Goal: Information Seeking & Learning: Learn about a topic

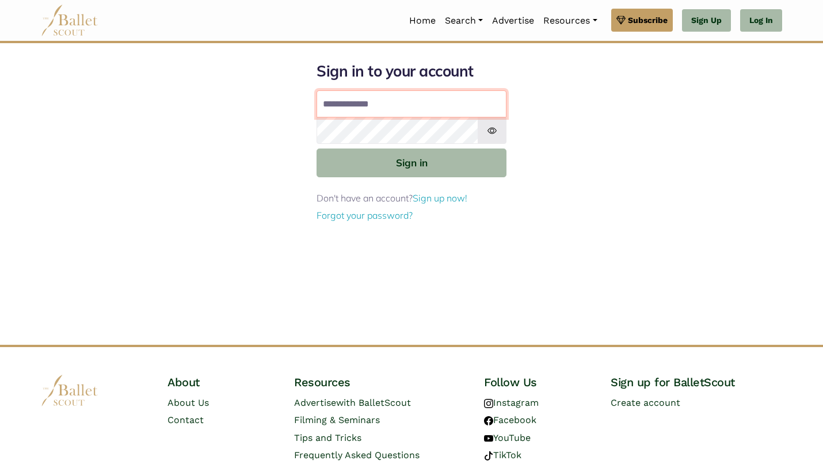
type input "**********"
click at [411, 162] on button "Sign in" at bounding box center [411, 162] width 190 height 28
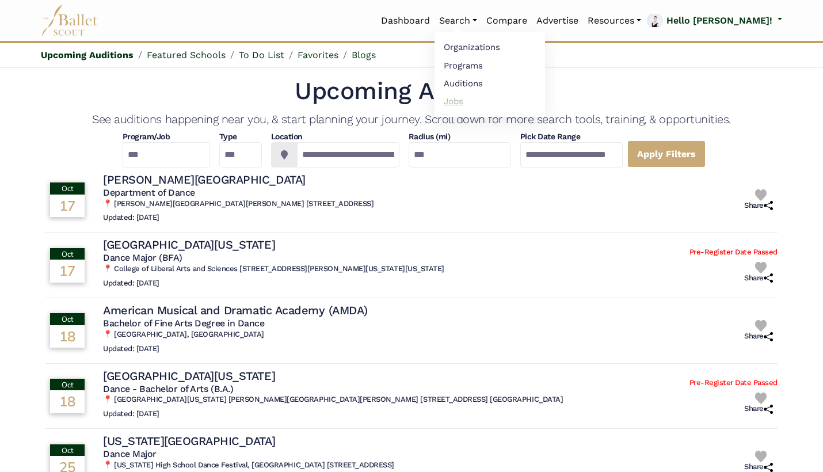
click at [507, 96] on link "Jobs" at bounding box center [489, 101] width 110 height 18
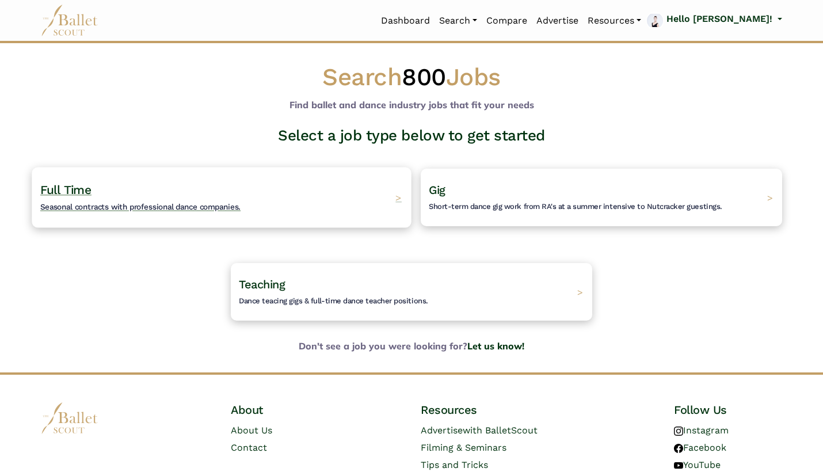
click at [322, 192] on div "Full Time Seasonal contracts with professional dance companies. >" at bounding box center [221, 197] width 379 height 60
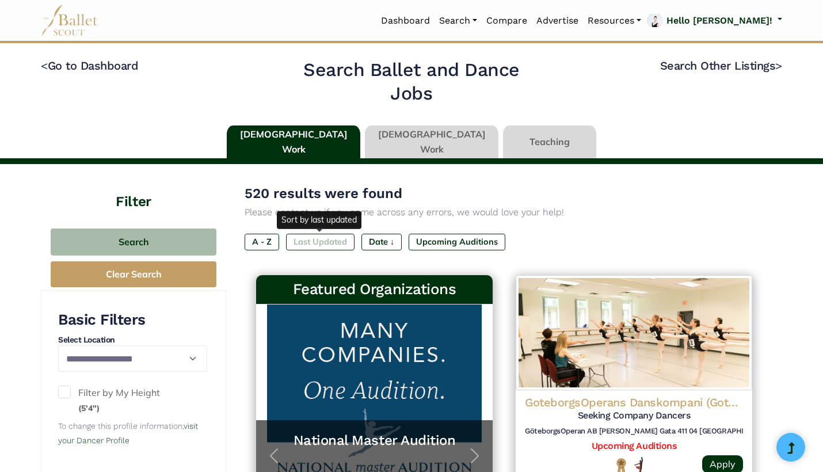
click at [327, 235] on label "Last Updated" at bounding box center [320, 242] width 68 height 16
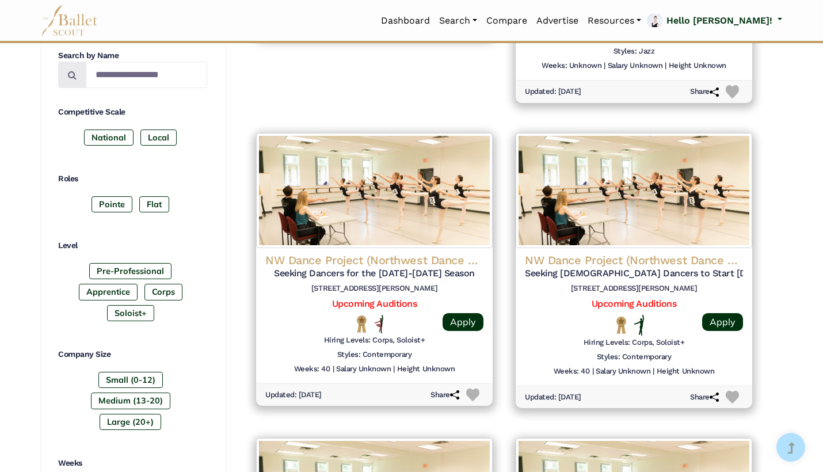
scroll to position [454, 0]
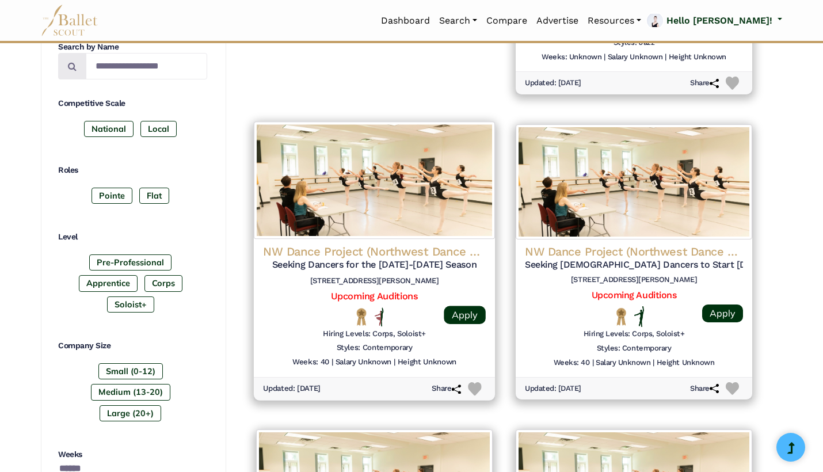
click at [476, 382] on img at bounding box center [474, 388] width 13 height 13
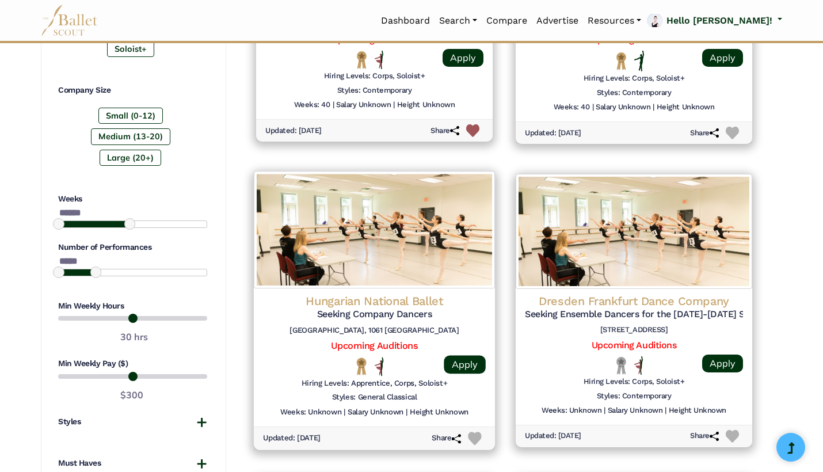
scroll to position [710, 0]
click at [471, 432] on img at bounding box center [474, 438] width 13 height 13
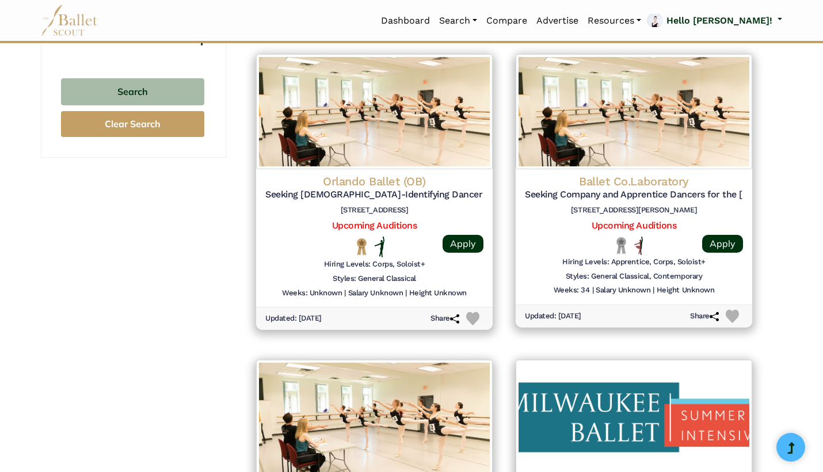
scroll to position [1128, 0]
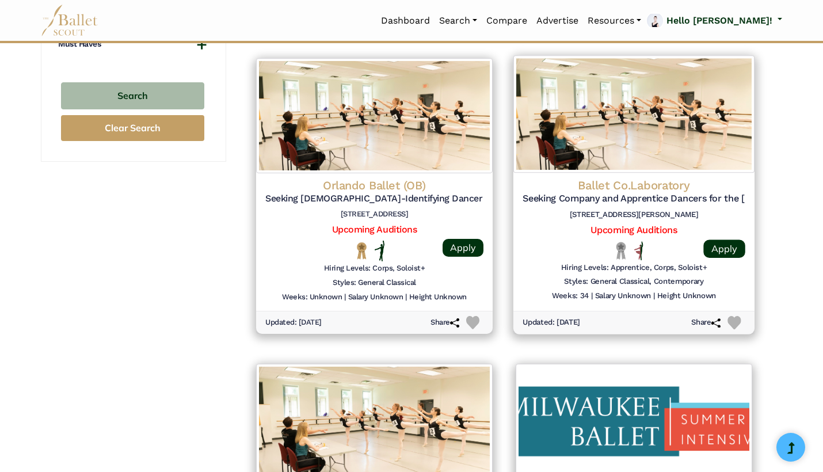
click at [511, 212] on div "Ballet Co.Laboratory Seeking Company and Apprentice Dancers for the 2026-2027 S…" at bounding box center [633, 195] width 265 height 293
click at [548, 247] on div at bounding box center [550, 250] width 56 height 19
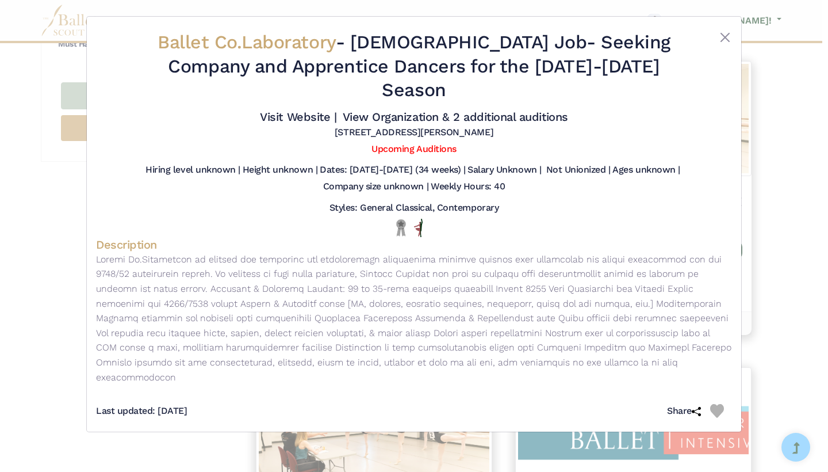
click at [787, 235] on div "Ballet Co.Laboratory - Full Time Job - Seeking Company and Apprentice Dancers f…" at bounding box center [414, 236] width 828 height 472
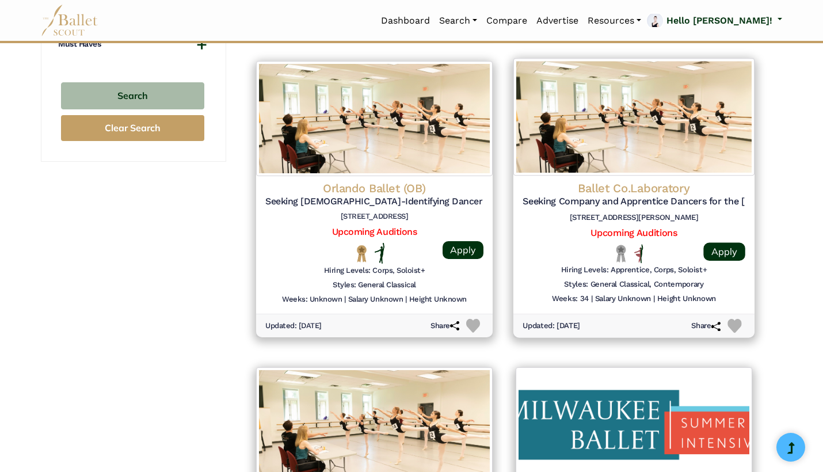
click at [737, 319] on img at bounding box center [734, 326] width 14 height 14
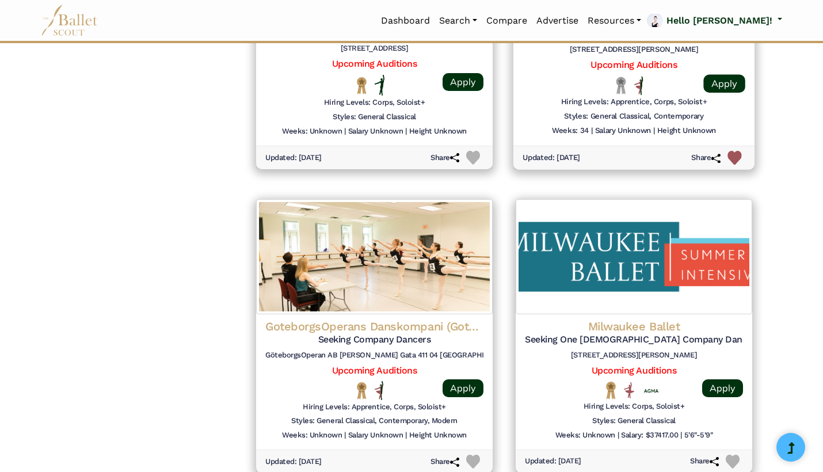
scroll to position [1299, 0]
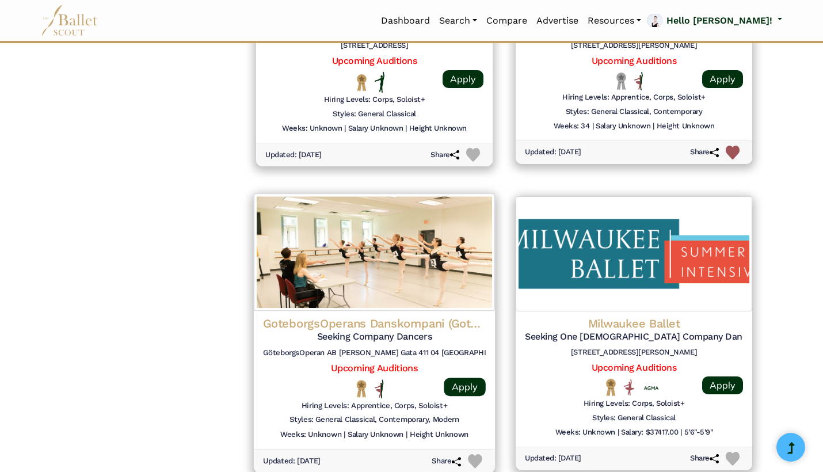
click at [456, 315] on h4 "GoteborgsOperans Danskompani (Gothenburg Opera Dance Company)" at bounding box center [374, 323] width 223 height 16
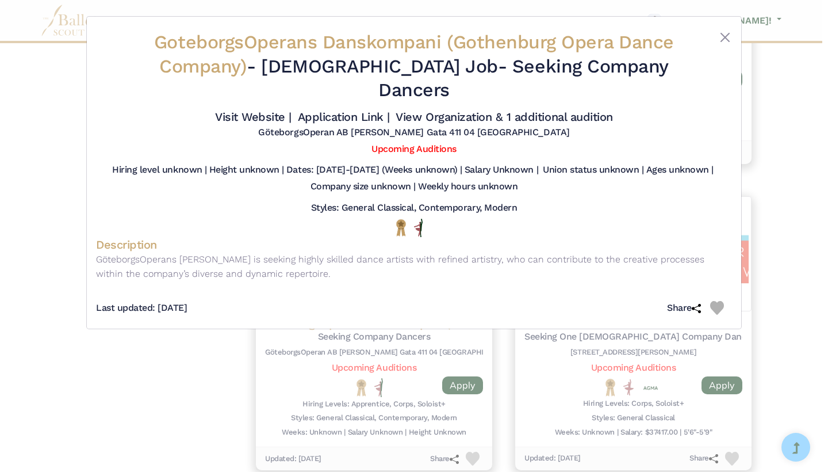
click at [182, 334] on div "GoteborgsOperans Danskompani (Gothenburg Opera Dance Company) - Full Time Job -…" at bounding box center [414, 236] width 828 height 472
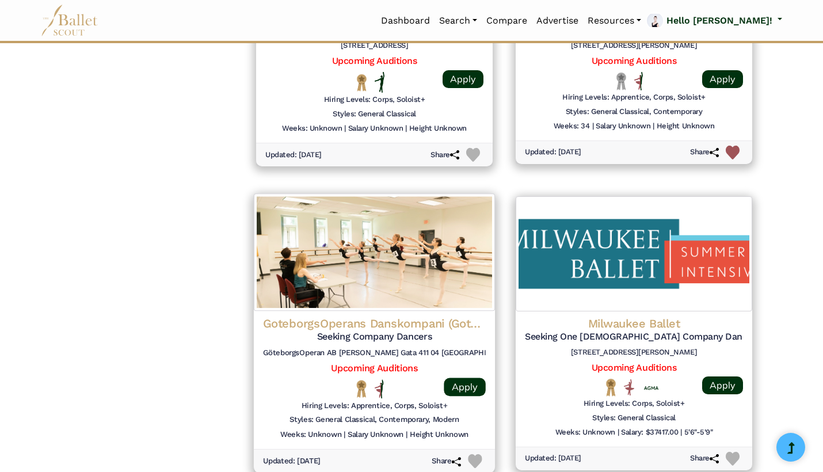
click at [475, 454] on img at bounding box center [475, 461] width 14 height 14
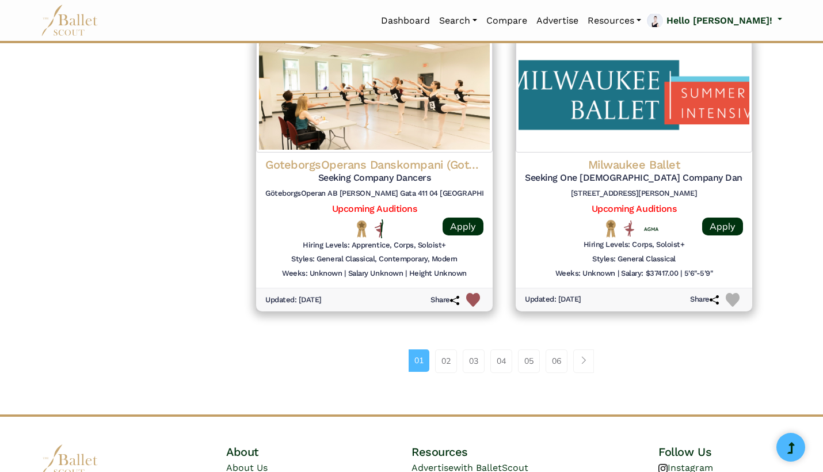
scroll to position [1458, 0]
click at [445, 349] on link "02" at bounding box center [446, 360] width 22 height 23
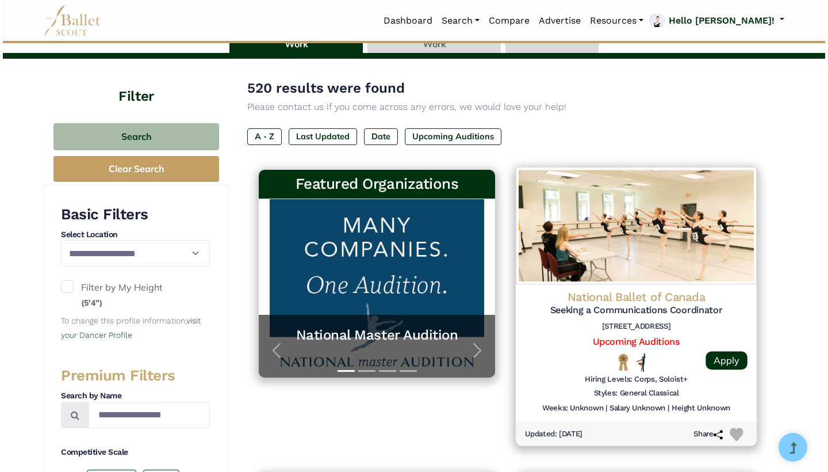
scroll to position [130, 0]
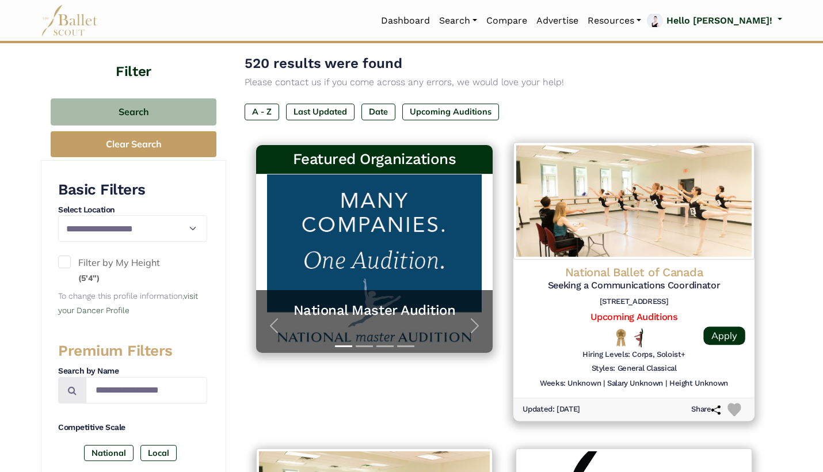
click at [736, 404] on img at bounding box center [733, 409] width 13 height 13
click at [534, 320] on div "National Ballet of Canada Seeking a Communications Coordinator 470 Queens Quay …" at bounding box center [633, 328] width 241 height 138
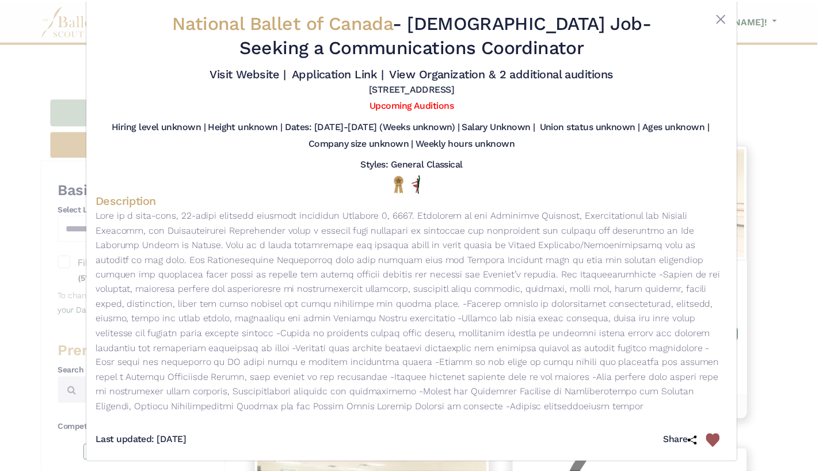
scroll to position [18, 0]
click at [711, 436] on img at bounding box center [718, 443] width 14 height 14
click at [765, 414] on div "National Ballet of Canada - Full Time Job - Seeking a Communications Coordinato…" at bounding box center [414, 236] width 828 height 472
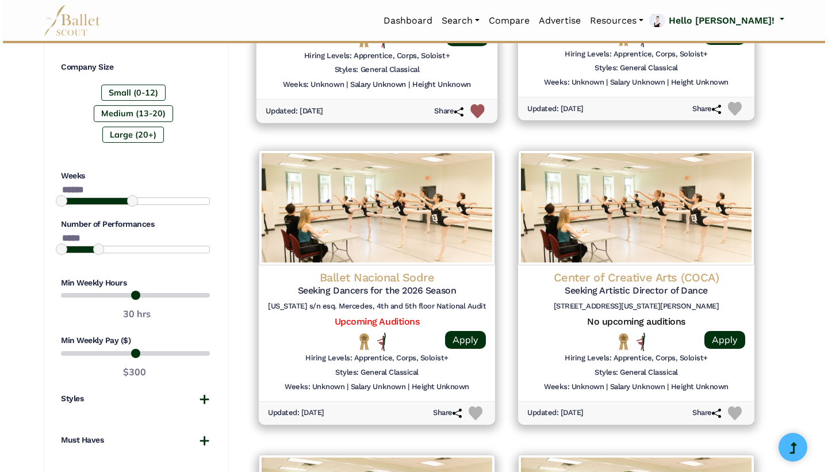
scroll to position [734, 0]
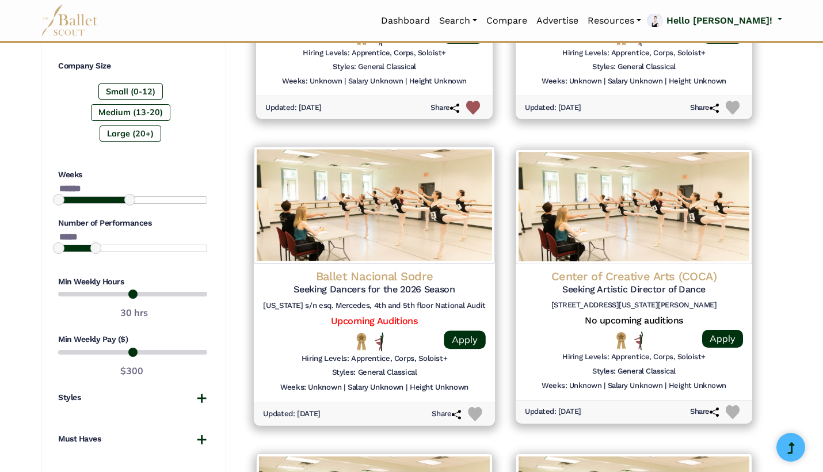
click at [415, 239] on img at bounding box center [374, 205] width 241 height 117
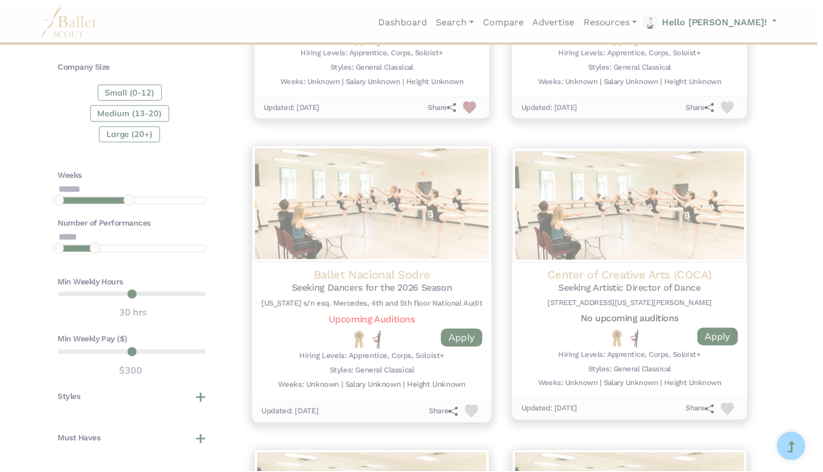
scroll to position [0, 0]
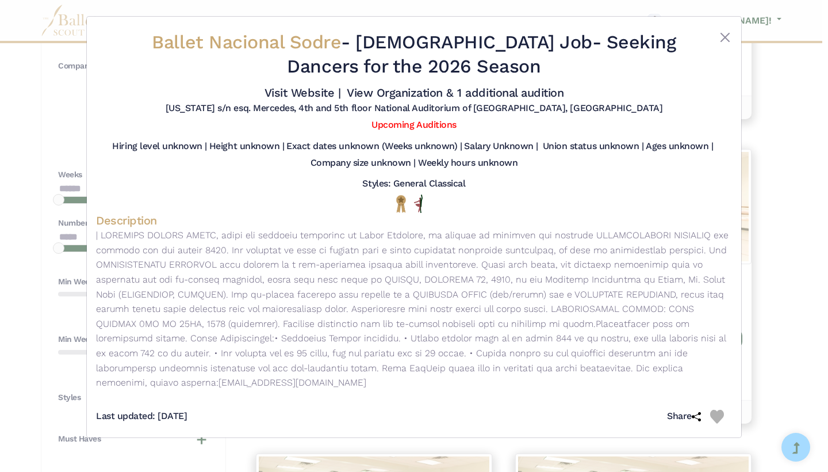
click at [720, 410] on img at bounding box center [718, 417] width 14 height 14
click at [822, 333] on div "Ballet Nacional Sodre - Full Time Job - Seeking Dancers for the 2026 Season Vis…" at bounding box center [414, 236] width 828 height 472
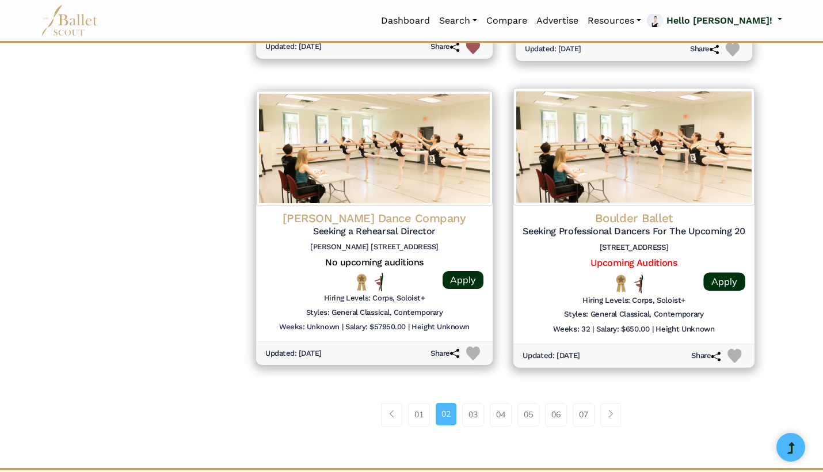
scroll to position [1403, 0]
click at [525, 257] on h5 "Upcoming Auditions" at bounding box center [633, 263] width 223 height 12
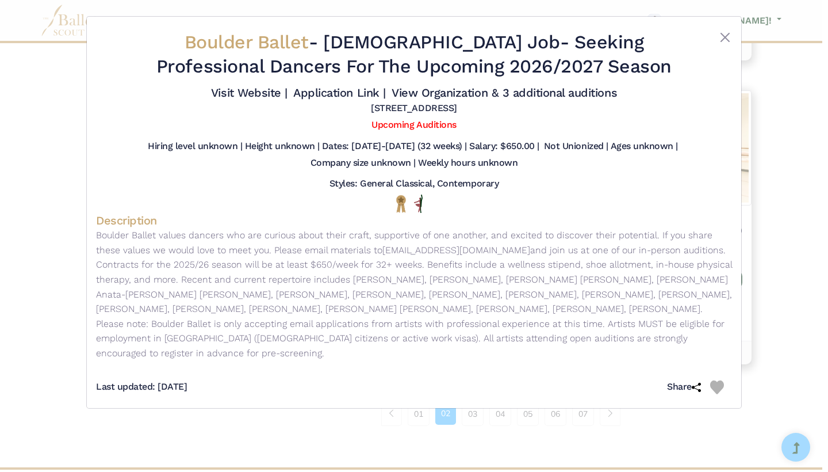
click at [722, 380] on img at bounding box center [718, 387] width 14 height 14
click at [791, 319] on div "Boulder Ballet - Full Time Job - Seeking Professional Dancers For The Upcoming …" at bounding box center [414, 236] width 828 height 472
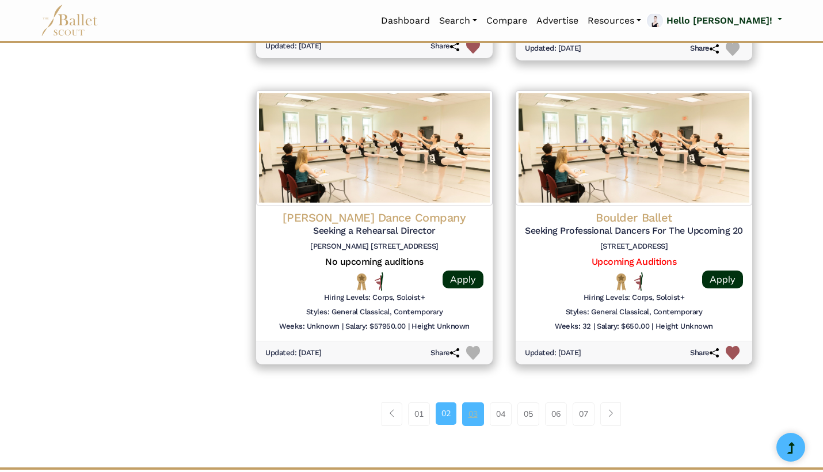
click at [479, 402] on link "03" at bounding box center [473, 413] width 22 height 23
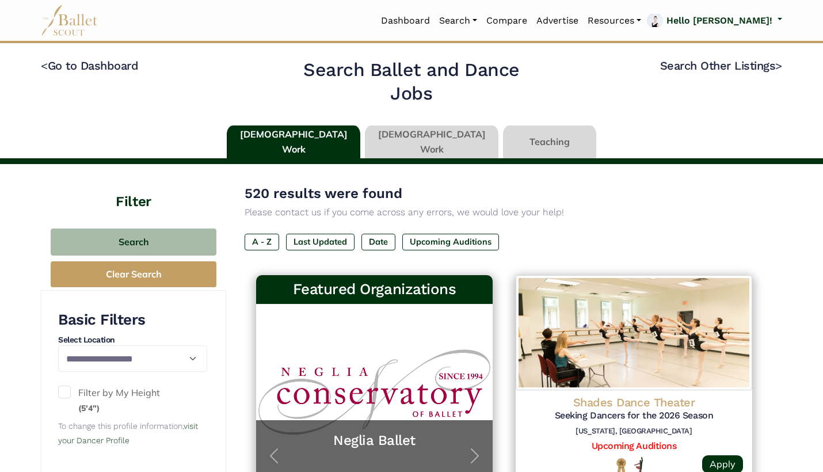
click at [432, 136] on link at bounding box center [431, 141] width 133 height 33
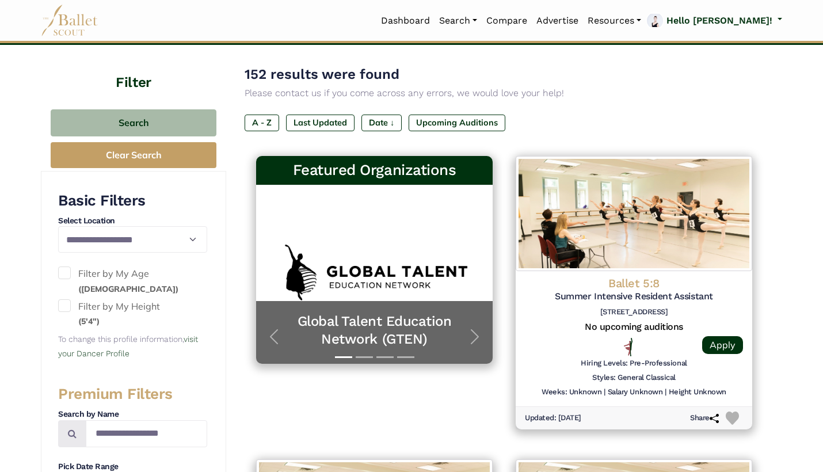
scroll to position [119, 0]
click at [342, 118] on label "Last Updated" at bounding box center [320, 122] width 68 height 16
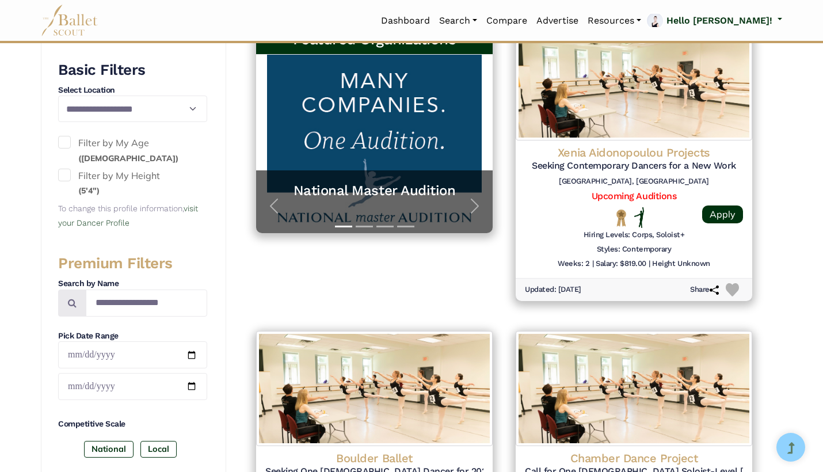
scroll to position [251, 0]
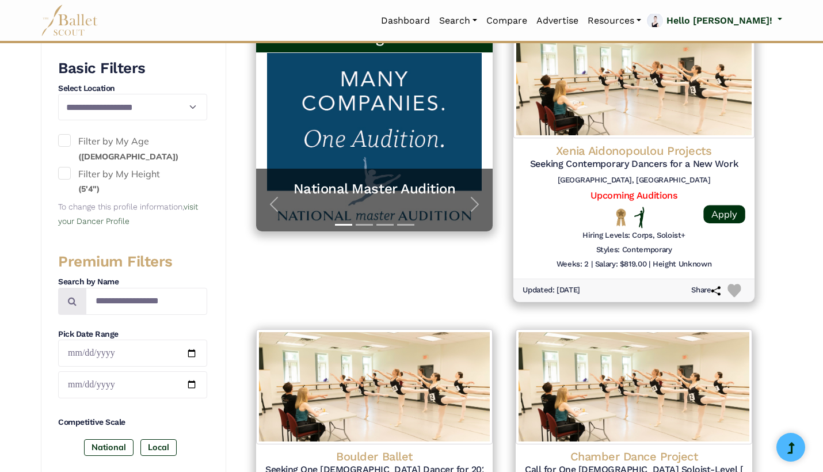
click at [573, 207] on div at bounding box center [550, 217] width 56 height 21
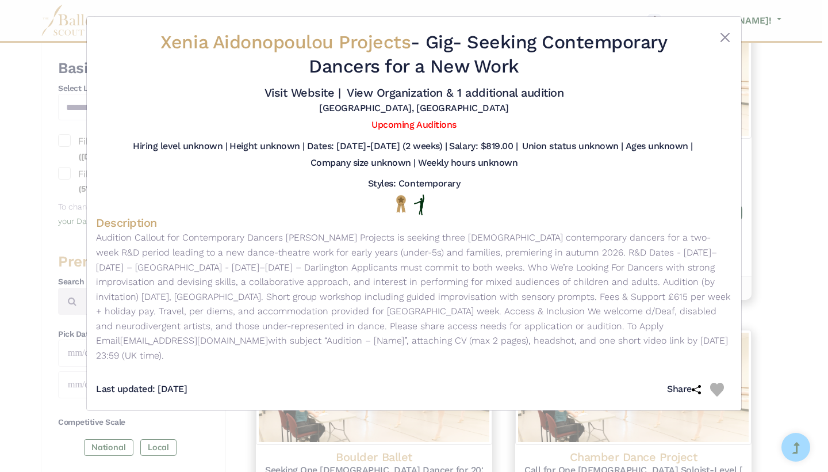
click at [804, 261] on div "Xenia Aidonopoulou Projects - Gig - Seeking Contemporary Dancers for a New Work…" at bounding box center [414, 236] width 828 height 472
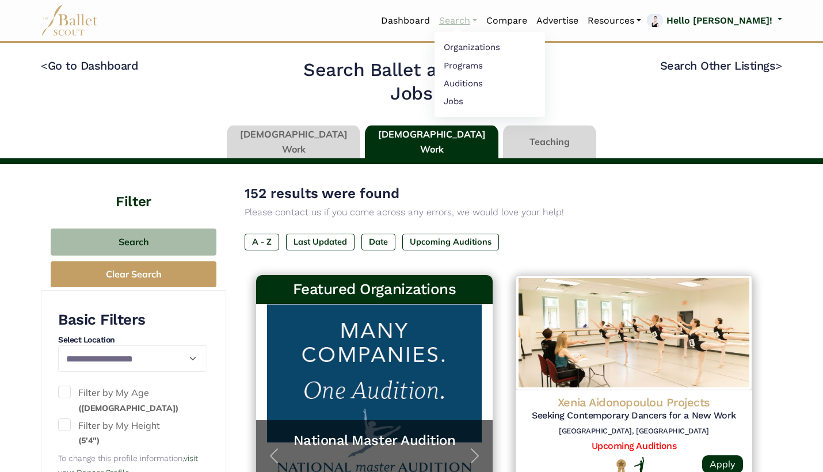
scroll to position [0, 0]
click at [510, 140] on link at bounding box center [549, 141] width 93 height 33
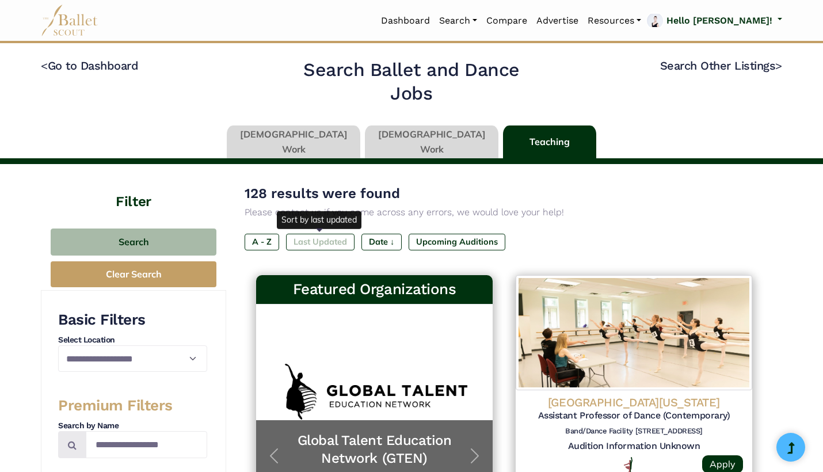
click at [321, 236] on label "Last Updated" at bounding box center [320, 242] width 68 height 16
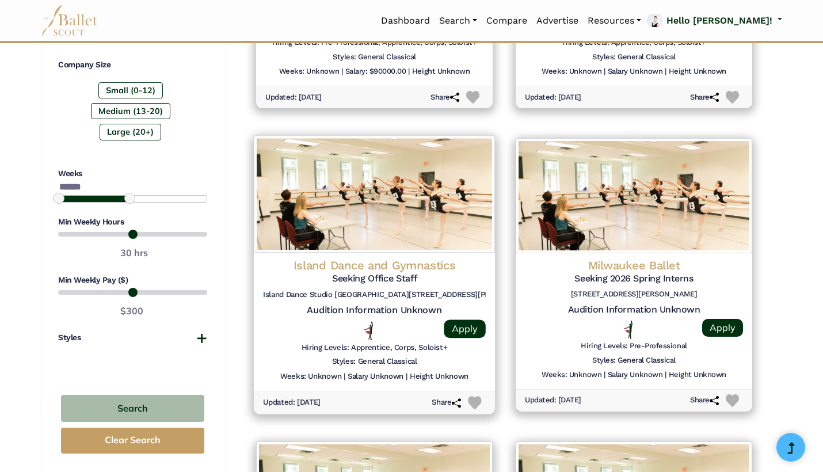
scroll to position [747, 0]
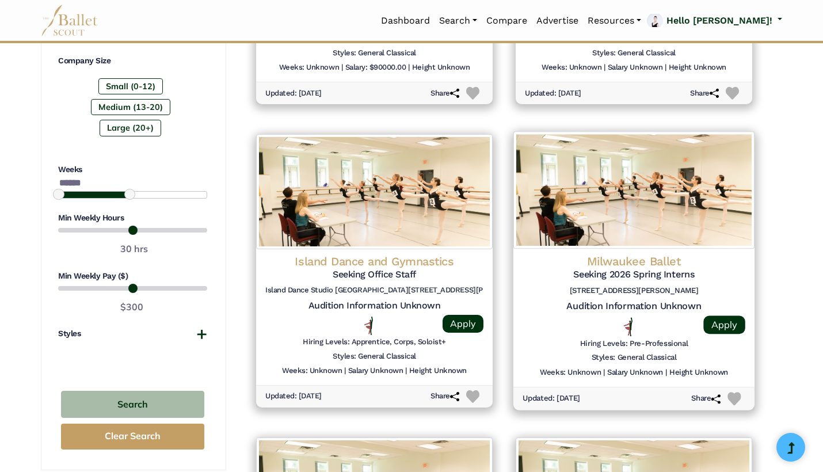
click at [540, 320] on div at bounding box center [550, 326] width 56 height 19
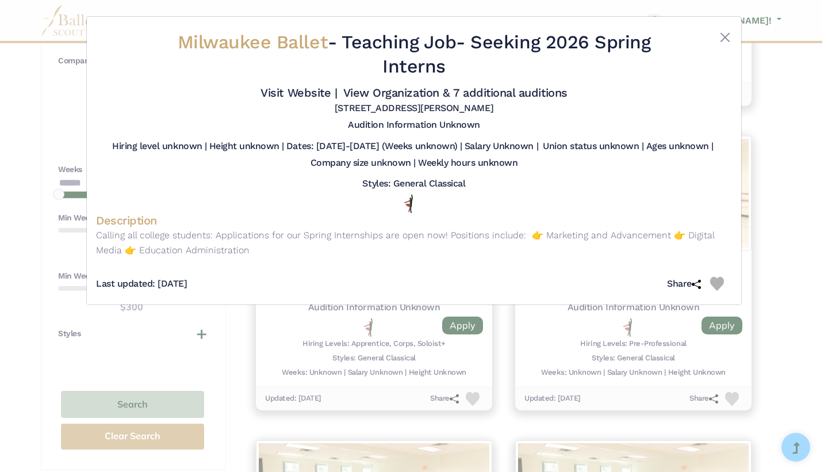
click at [762, 206] on div "Milwaukee Ballet - Teaching Job - Seeking 2026 Spring Interns Visit Website | V…" at bounding box center [414, 236] width 828 height 472
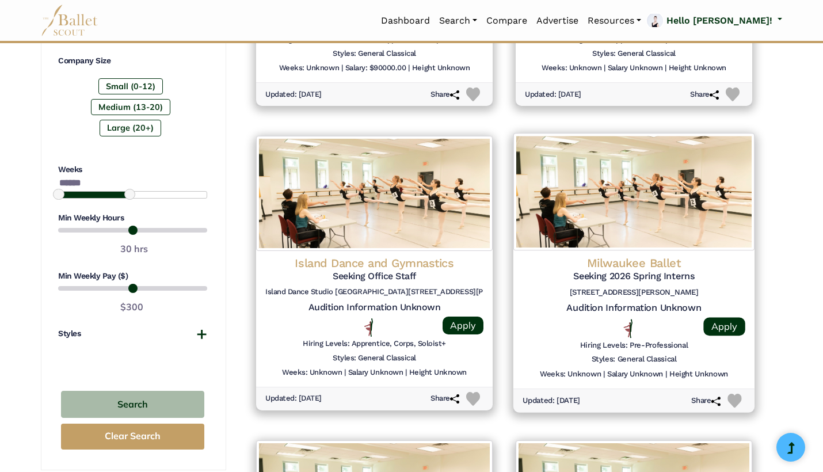
click at [718, 288] on h6 "128 N Jackson St, Milwaukee, WI 53202" at bounding box center [633, 293] width 223 height 10
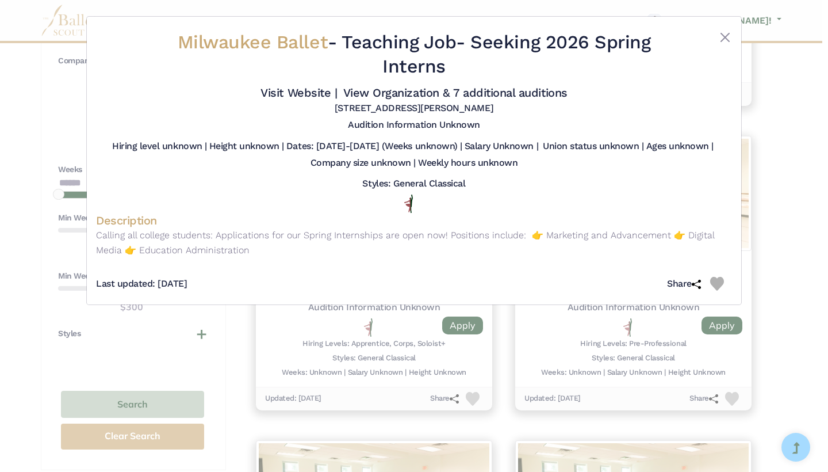
click at [792, 236] on div "Milwaukee Ballet - Teaching Job - Seeking 2026 Spring Interns Visit Website | V…" at bounding box center [414, 236] width 828 height 472
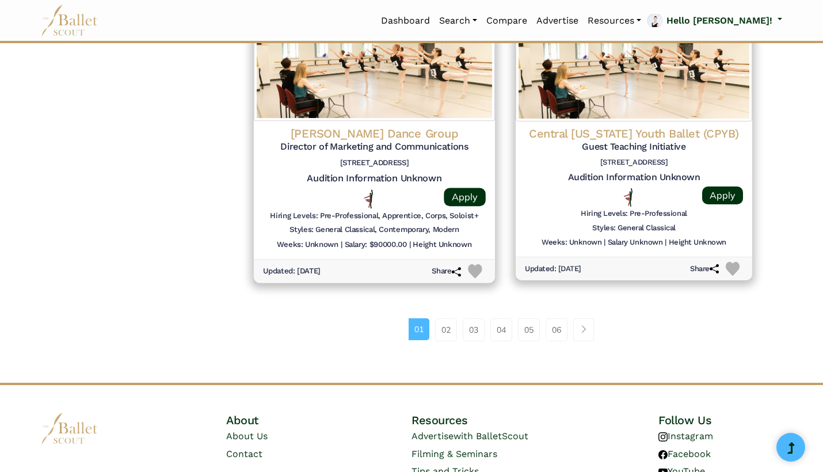
scroll to position [1493, 0]
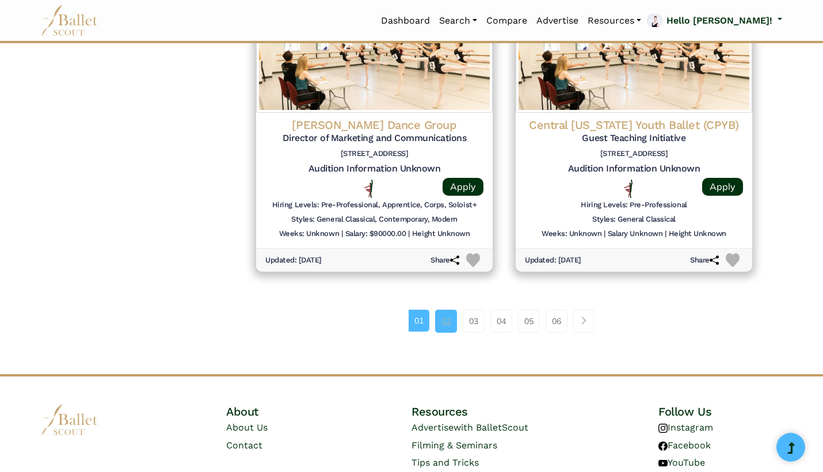
click at [453, 310] on link "02" at bounding box center [446, 321] width 22 height 23
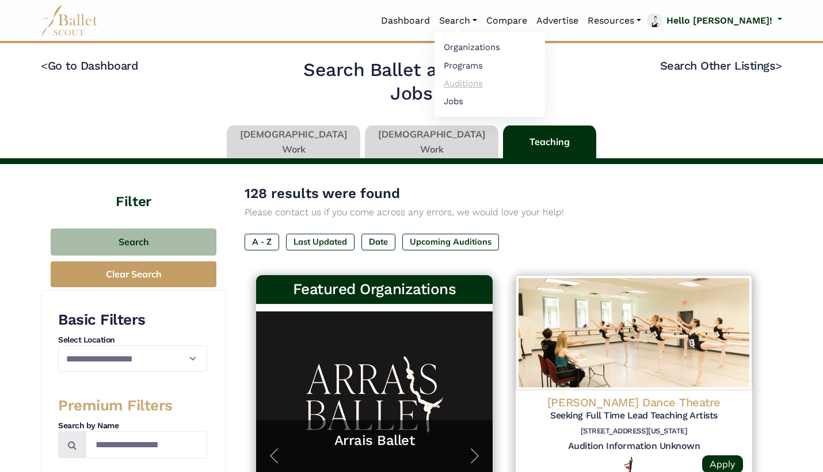
click at [517, 82] on link "Auditions" at bounding box center [489, 83] width 110 height 18
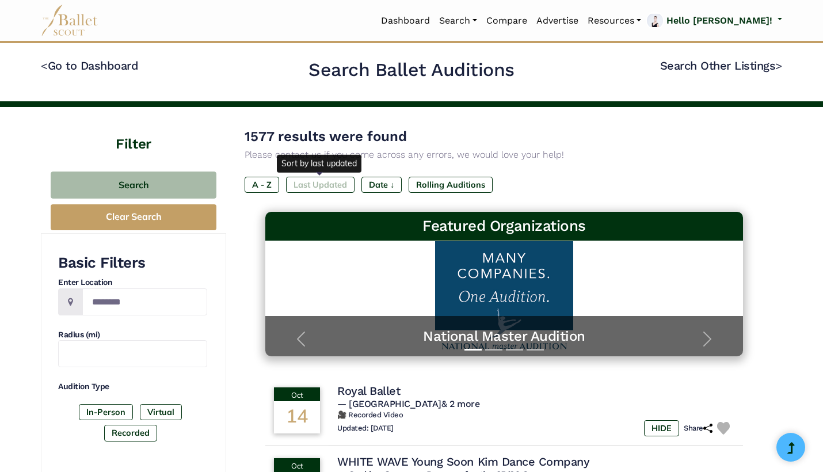
click at [311, 182] on label "Last Updated" at bounding box center [320, 185] width 68 height 16
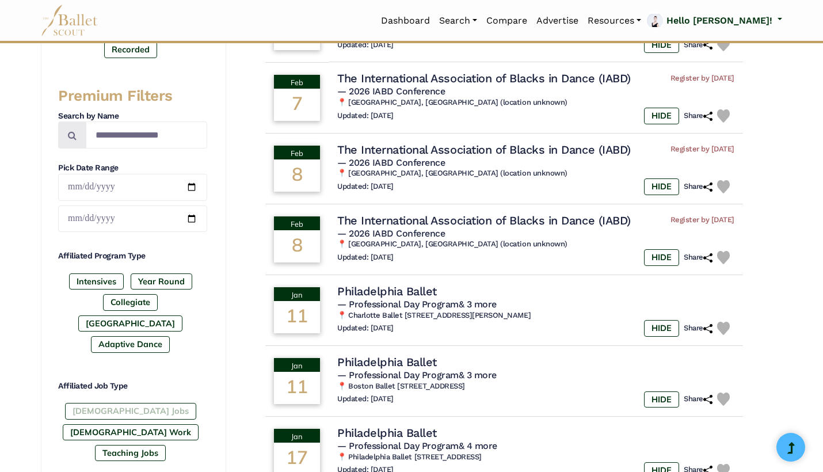
scroll to position [384, 0]
click at [90, 402] on label "[DEMOGRAPHIC_DATA] Jobs" at bounding box center [130, 410] width 131 height 16
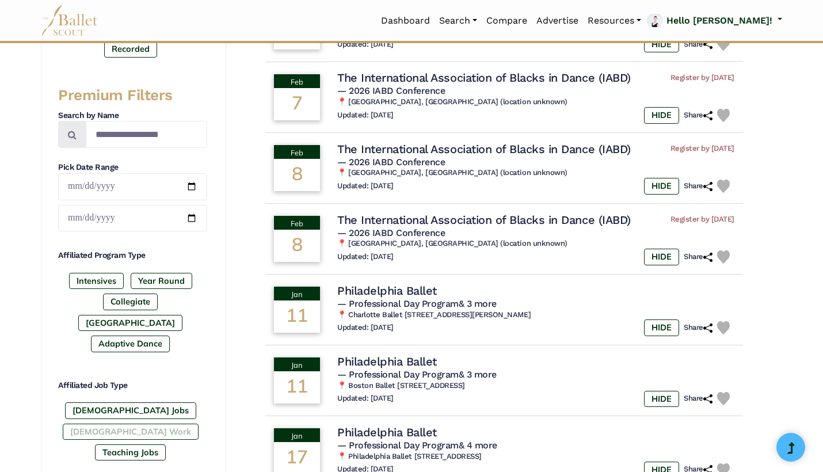
click at [156, 423] on label "[DEMOGRAPHIC_DATA] Work" at bounding box center [131, 431] width 136 height 16
click at [151, 444] on label "Teaching Jobs" at bounding box center [130, 452] width 71 height 16
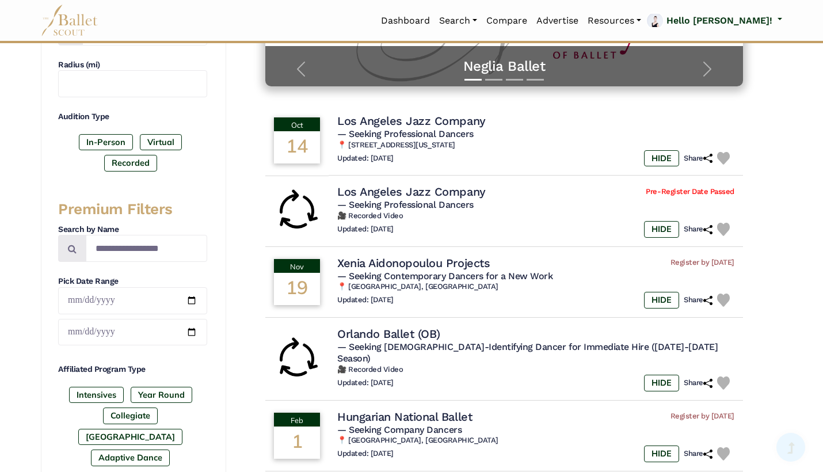
scroll to position [274, 0]
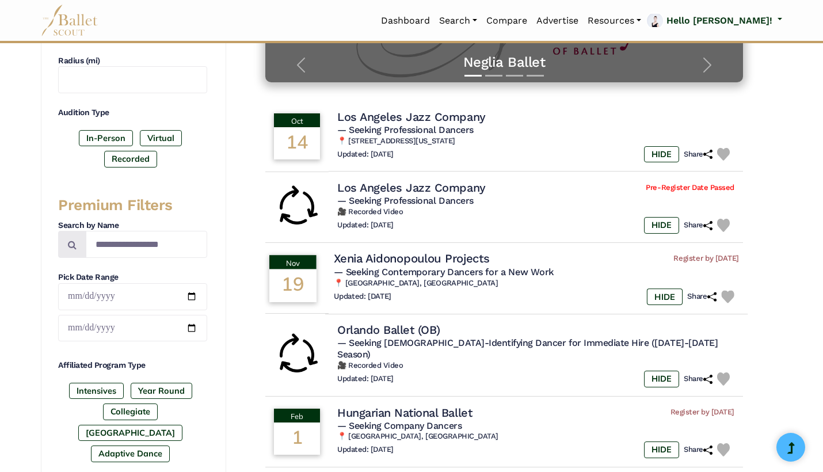
click at [560, 278] on h6 "📍 London, England" at bounding box center [536, 283] width 405 height 10
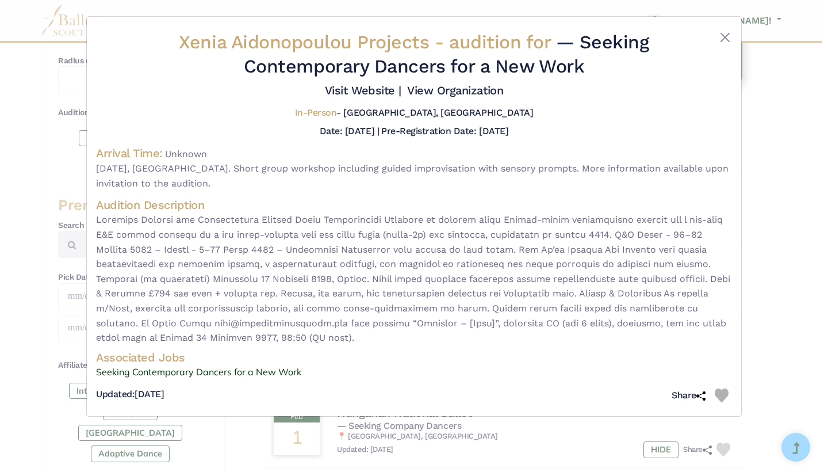
click at [792, 215] on div "Xenia Aidonopoulou Projects - audition for — Seeking Contemporary Dancers for a…" at bounding box center [414, 236] width 828 height 472
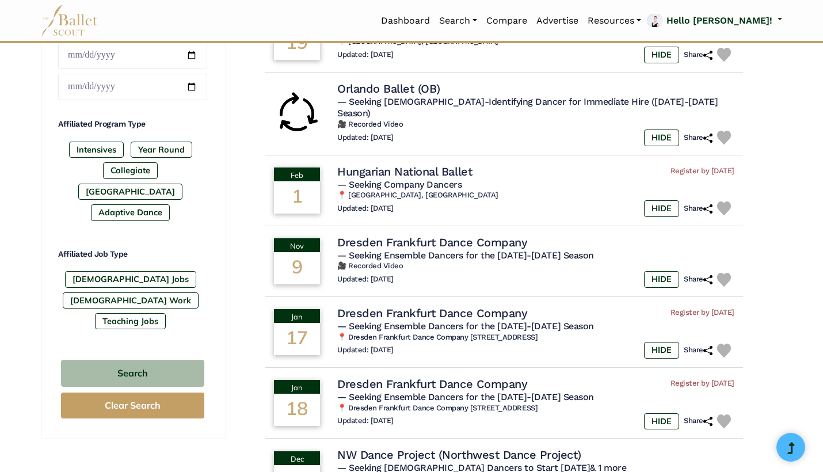
scroll to position [526, 0]
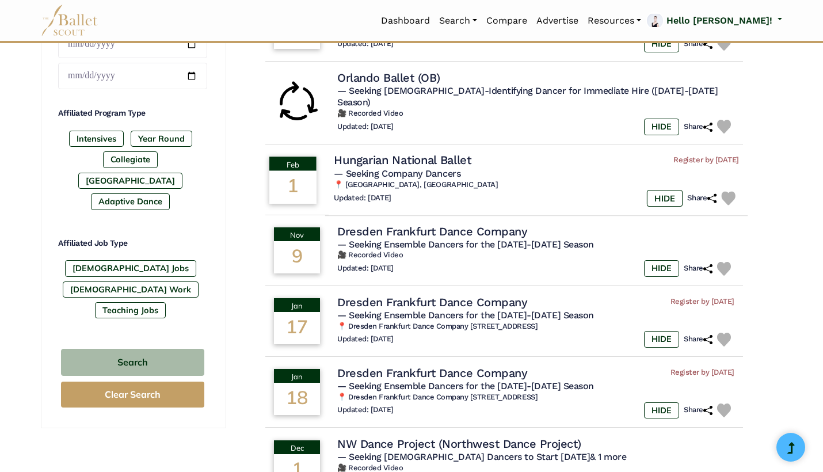
click at [730, 191] on img at bounding box center [728, 198] width 14 height 14
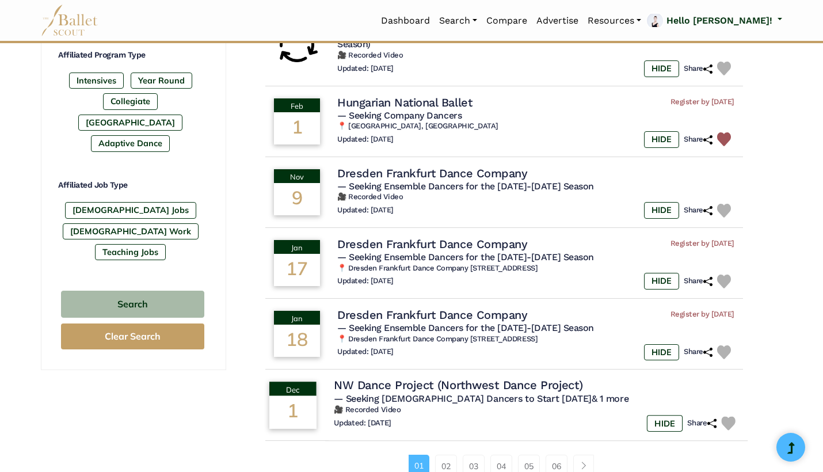
scroll to position [669, 0]
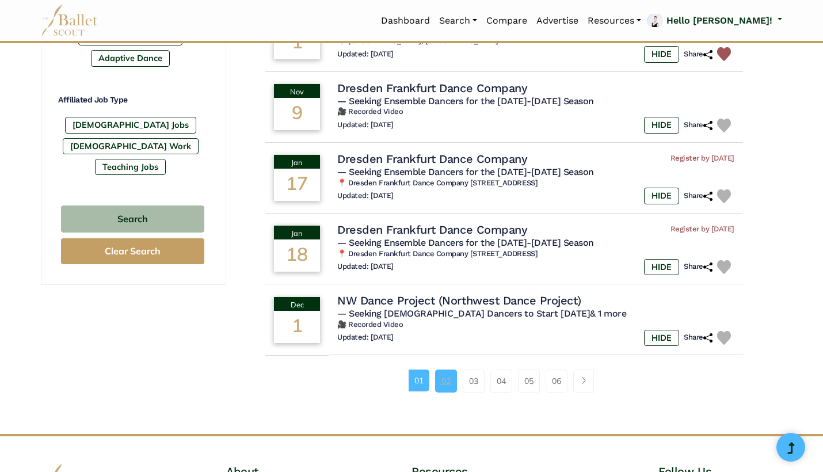
click at [444, 369] on link "02" at bounding box center [446, 380] width 22 height 23
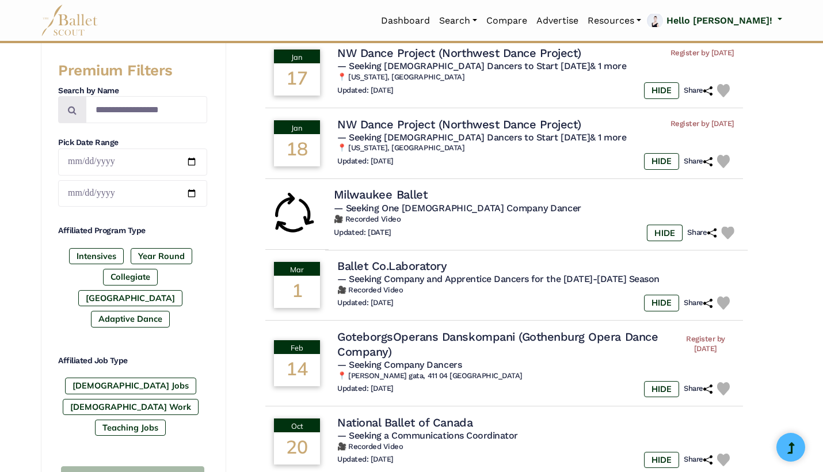
scroll to position [413, 0]
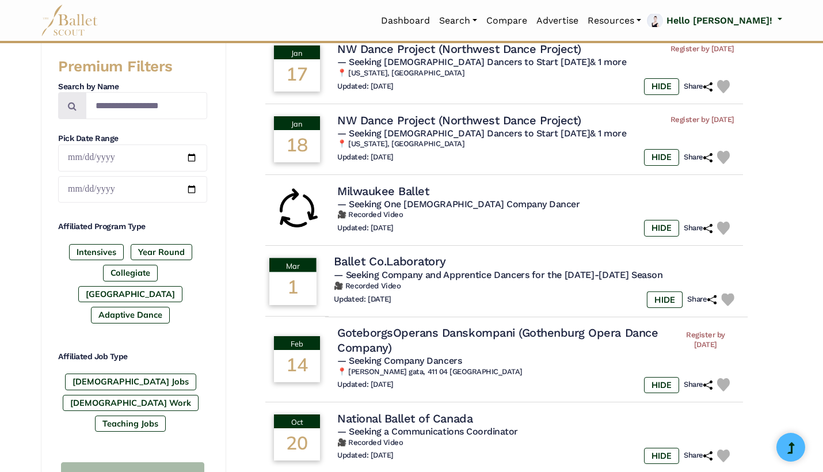
click at [731, 293] on img at bounding box center [727, 299] width 13 height 13
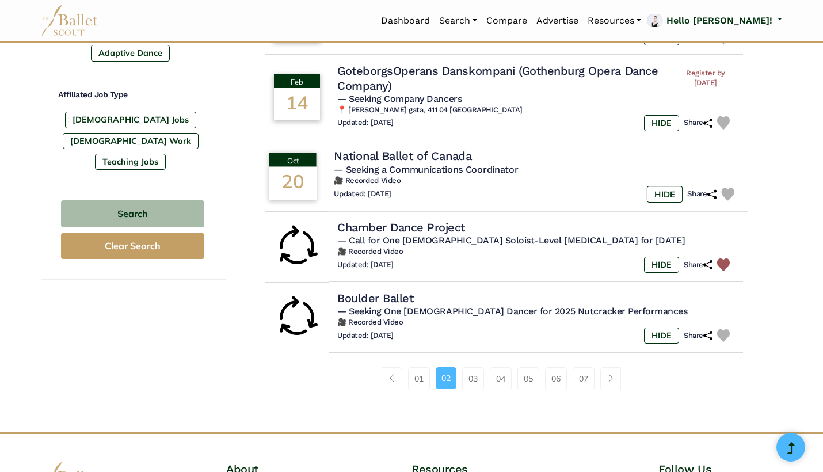
scroll to position [675, 0]
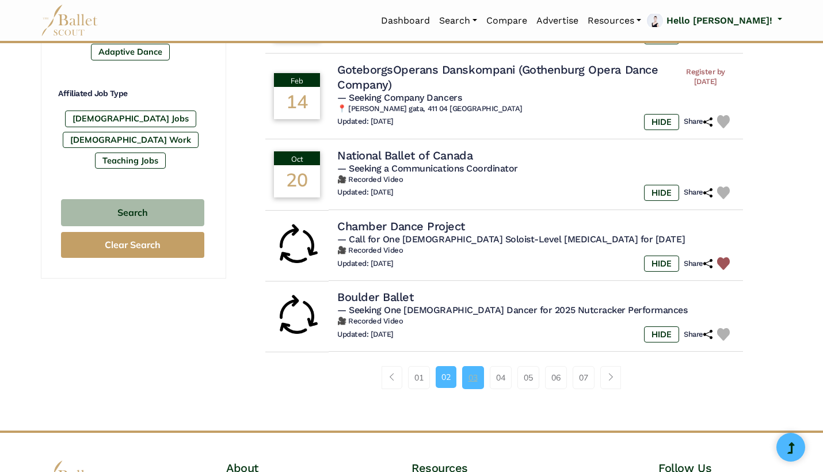
click at [482, 369] on link "03" at bounding box center [473, 377] width 22 height 23
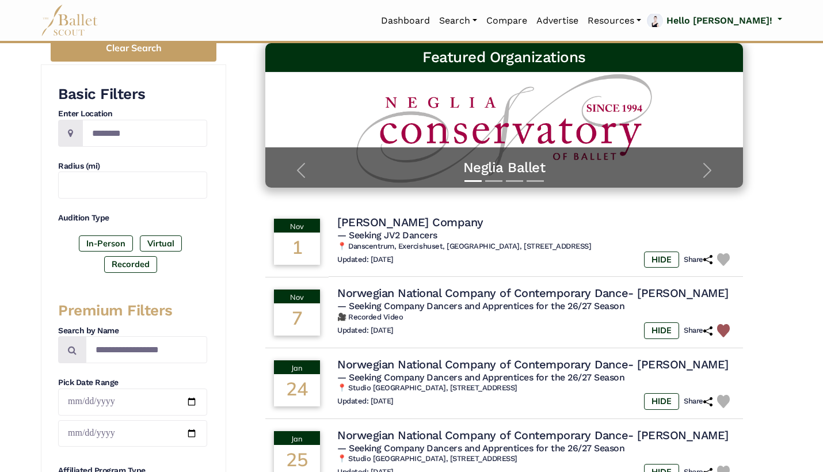
scroll to position [170, 0]
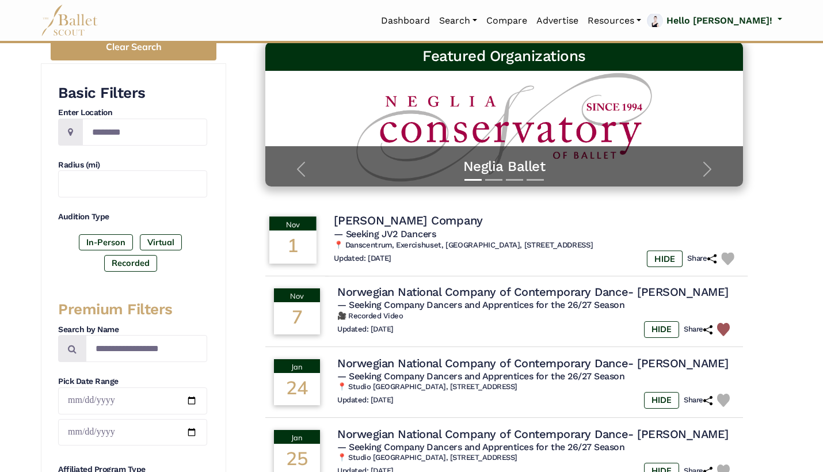
click at [725, 254] on img at bounding box center [727, 258] width 13 height 13
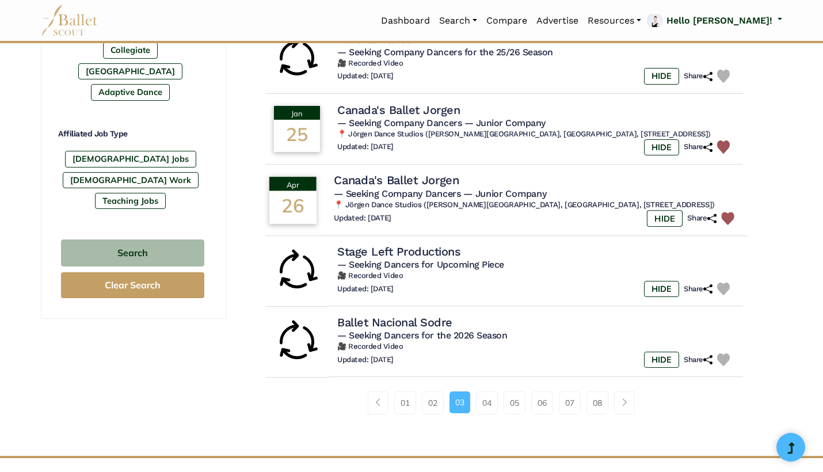
scroll to position [637, 0]
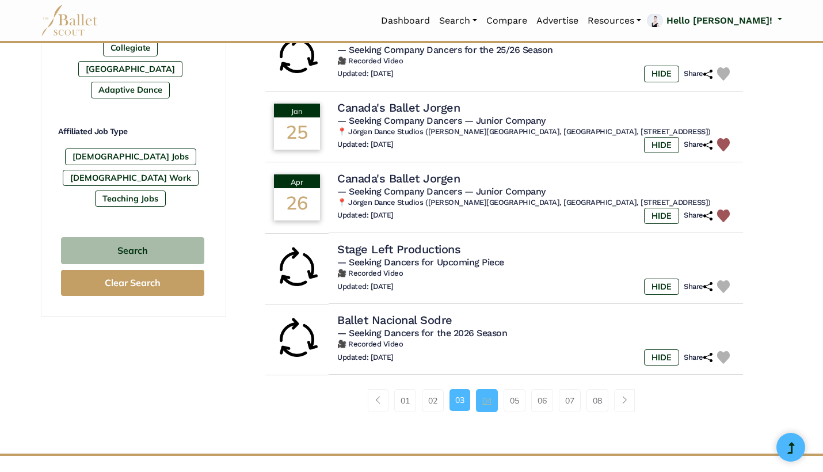
click at [483, 389] on link "04" at bounding box center [487, 400] width 22 height 23
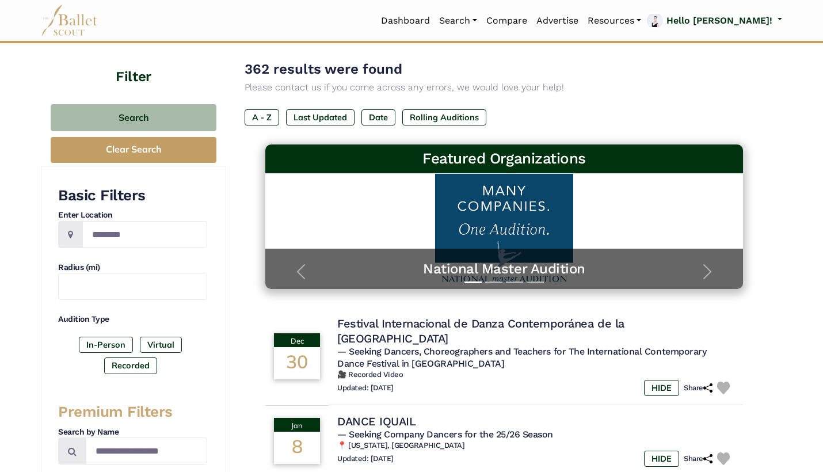
scroll to position [72, 0]
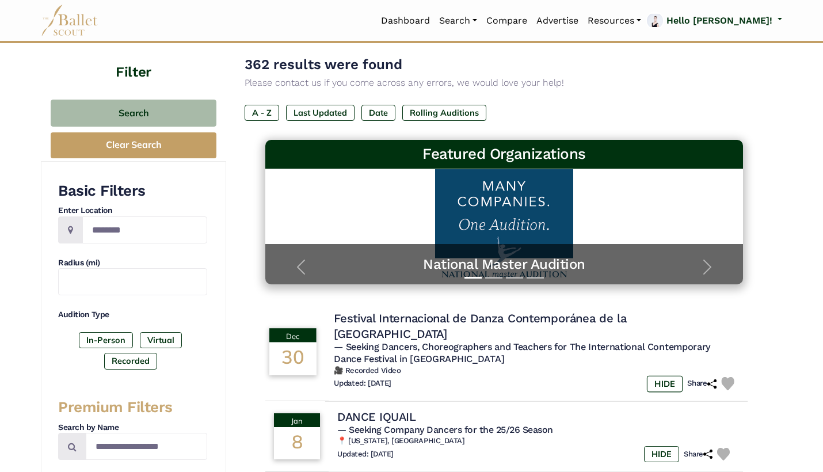
click at [728, 377] on img at bounding box center [727, 383] width 13 height 13
click at [536, 343] on h5 "— Seeking Dancers, Choreographers and Teachers for The International Contempora…" at bounding box center [536, 353] width 405 height 24
click at [421, 365] on h6 "🎥 Recorded Video" at bounding box center [536, 370] width 405 height 10
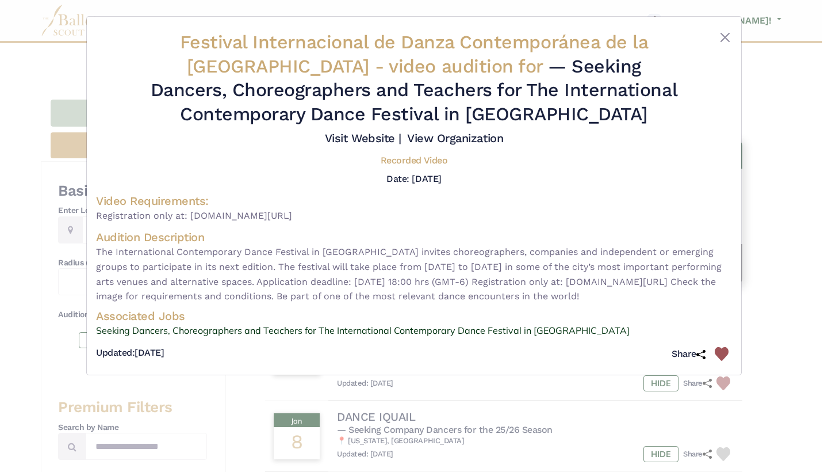
click at [778, 259] on div "Festival Internacional de Danza Contemporánea de la Ciudad de México - video au…" at bounding box center [414, 236] width 828 height 472
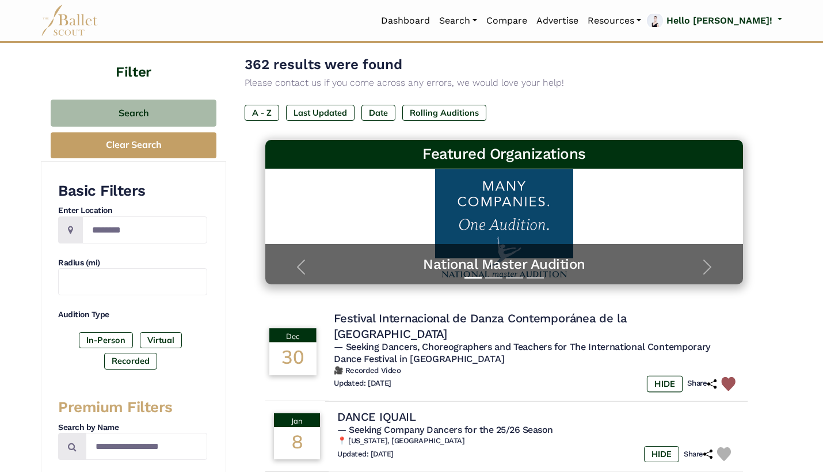
click at [725, 377] on img at bounding box center [728, 384] width 14 height 14
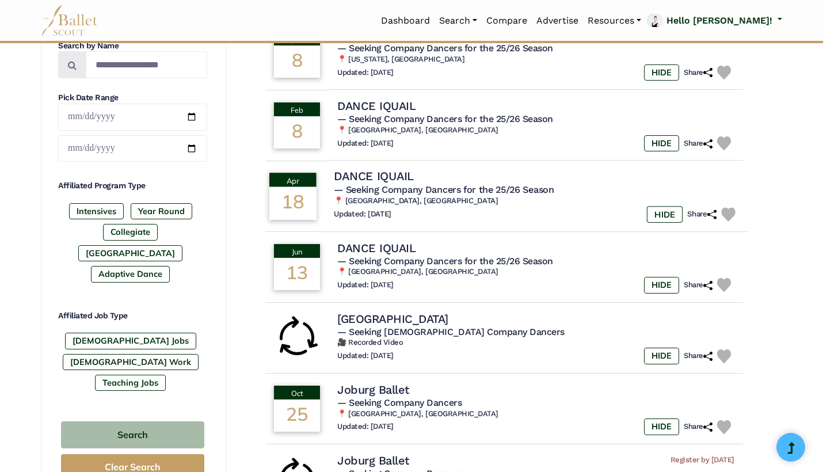
scroll to position [461, 0]
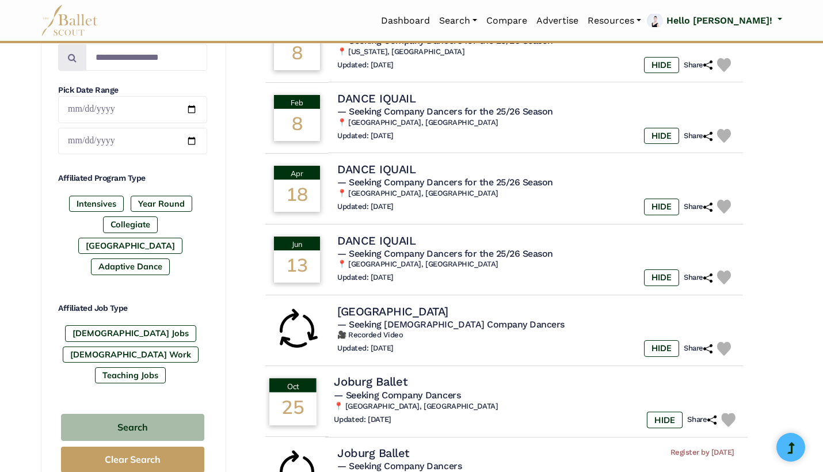
click at [728, 413] on img at bounding box center [728, 420] width 14 height 14
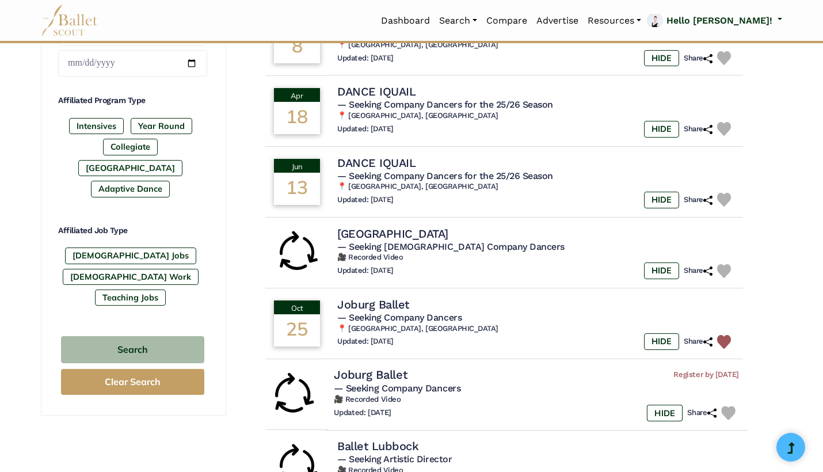
scroll to position [539, 0]
click at [728, 405] on img at bounding box center [728, 412] width 14 height 14
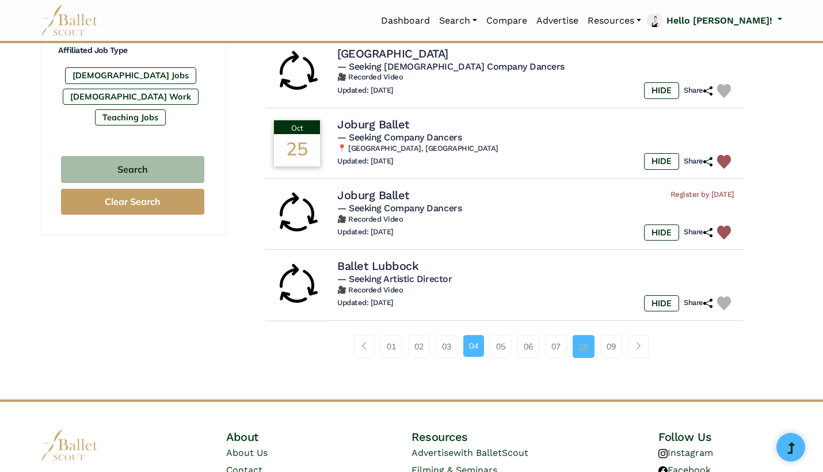
scroll to position [720, 0]
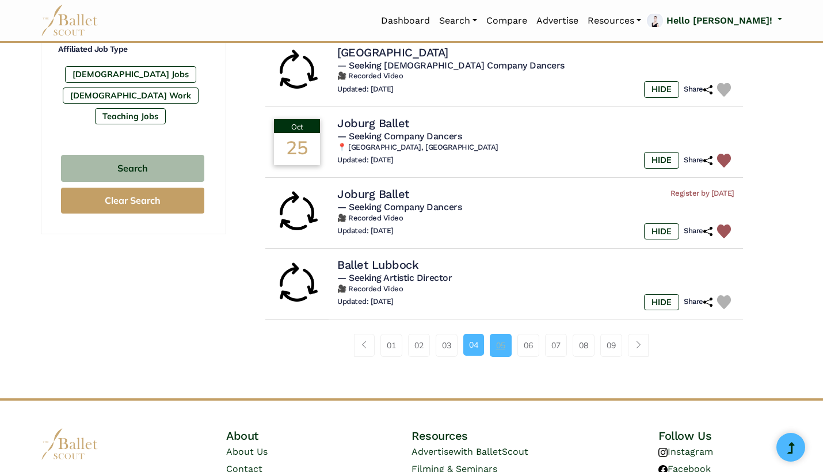
click at [498, 334] on link "05" at bounding box center [501, 345] width 22 height 23
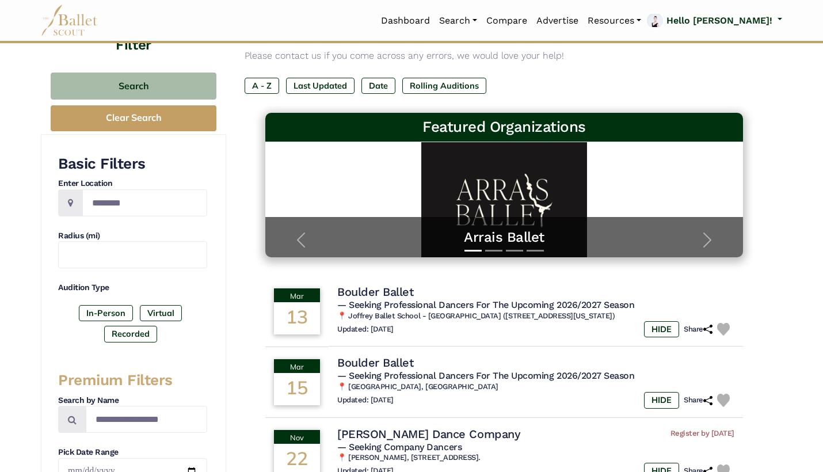
scroll to position [101, 0]
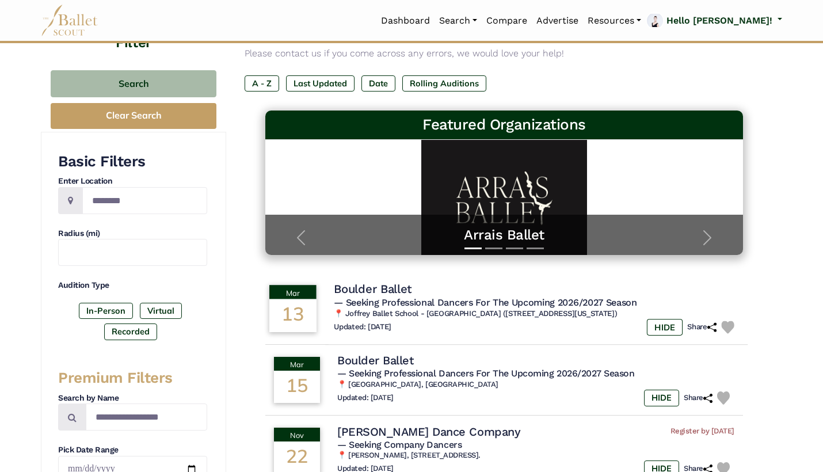
click at [727, 321] on img at bounding box center [727, 326] width 13 height 13
click at [559, 328] on div "Updated: Oct. 4, 2025 HIDE Share" at bounding box center [536, 327] width 405 height 17
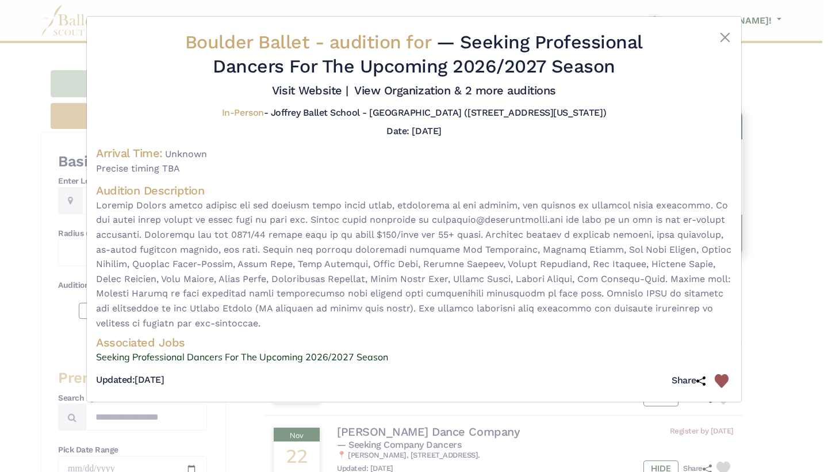
click at [758, 269] on div "Boulder Ballet - audition for — Seeking Professional Dancers For The Upcoming 2…" at bounding box center [414, 236] width 828 height 472
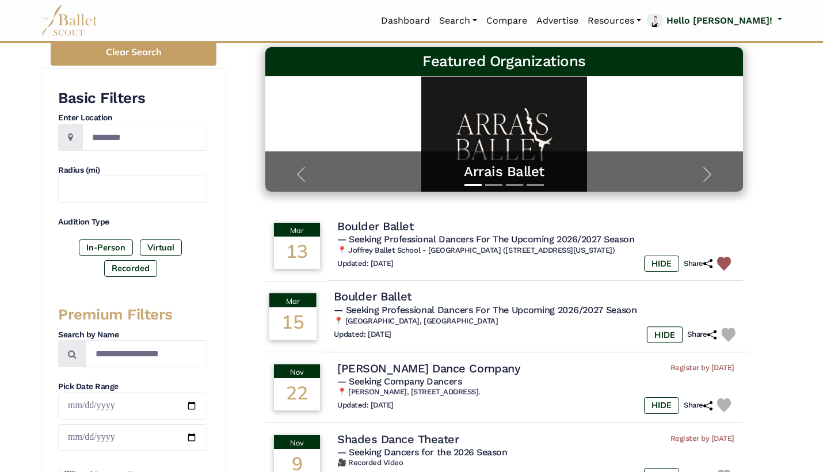
scroll to position [166, 0]
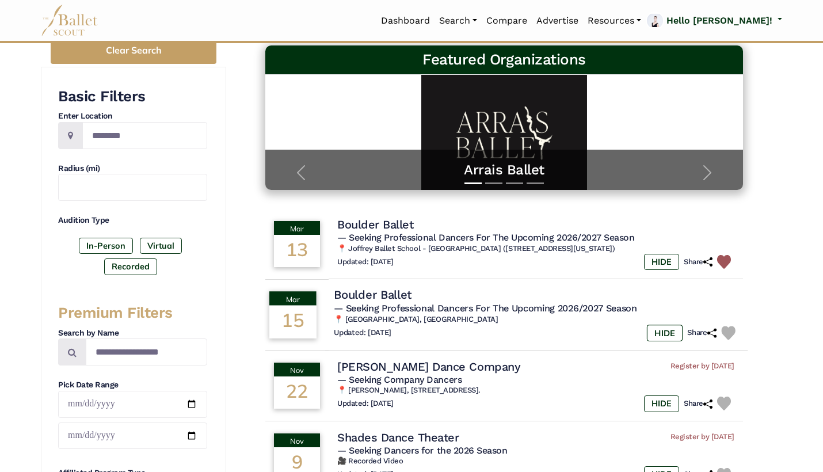
click at [728, 329] on img at bounding box center [728, 333] width 14 height 14
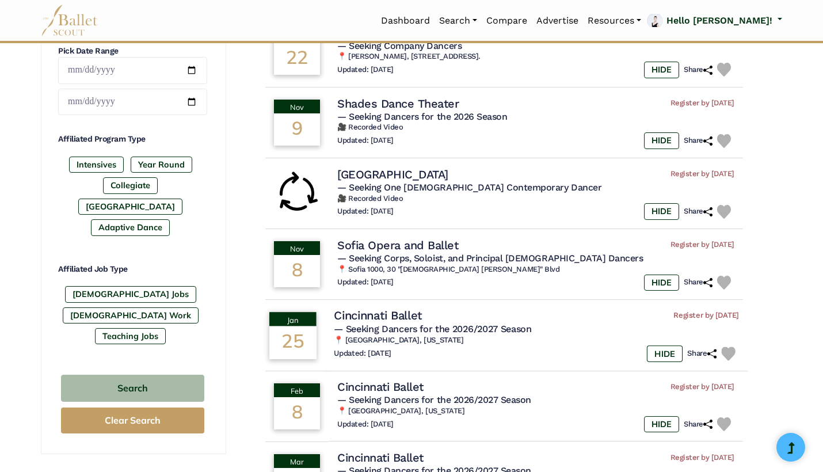
scroll to position [505, 0]
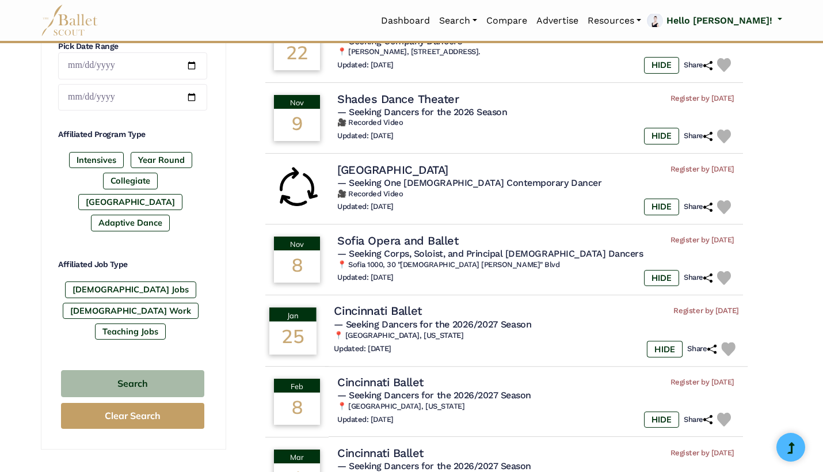
click at [734, 342] on img at bounding box center [728, 349] width 14 height 14
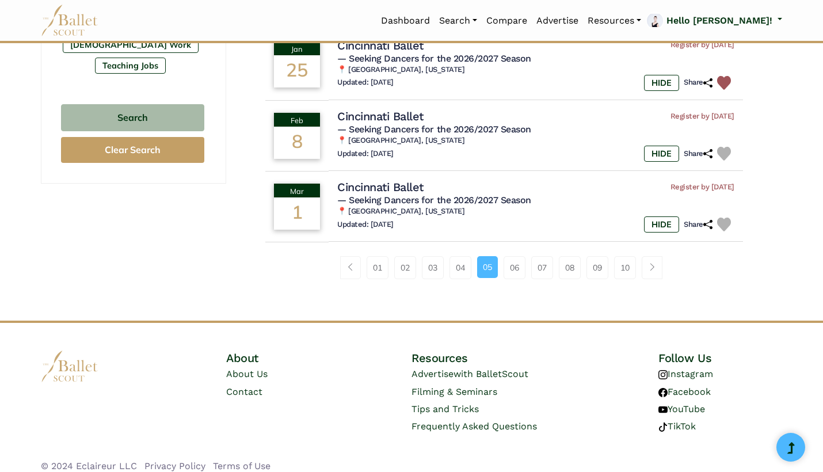
scroll to position [770, 0]
click at [514, 263] on link "06" at bounding box center [514, 268] width 22 height 23
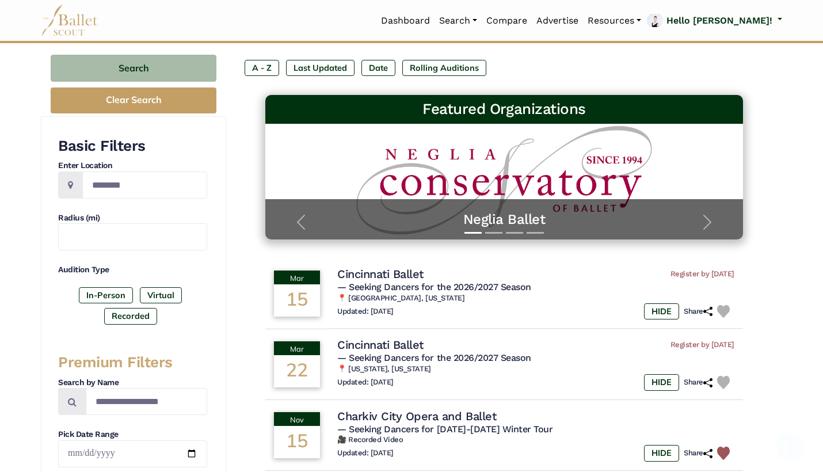
scroll to position [120, 0]
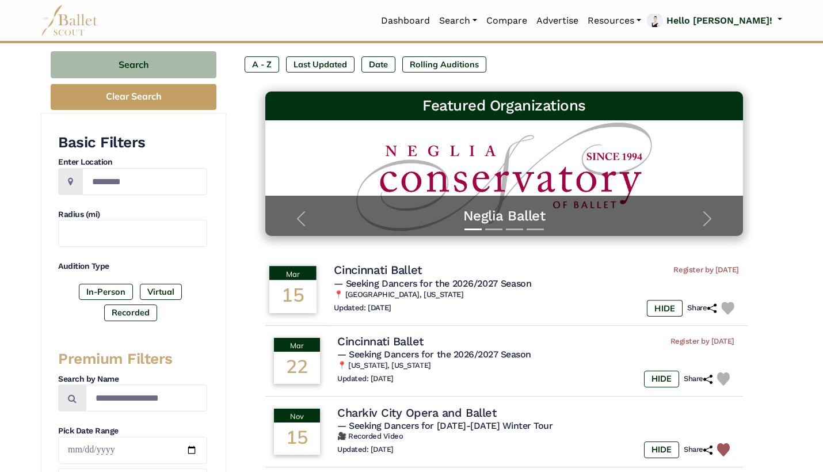
click at [725, 306] on img at bounding box center [727, 307] width 13 height 13
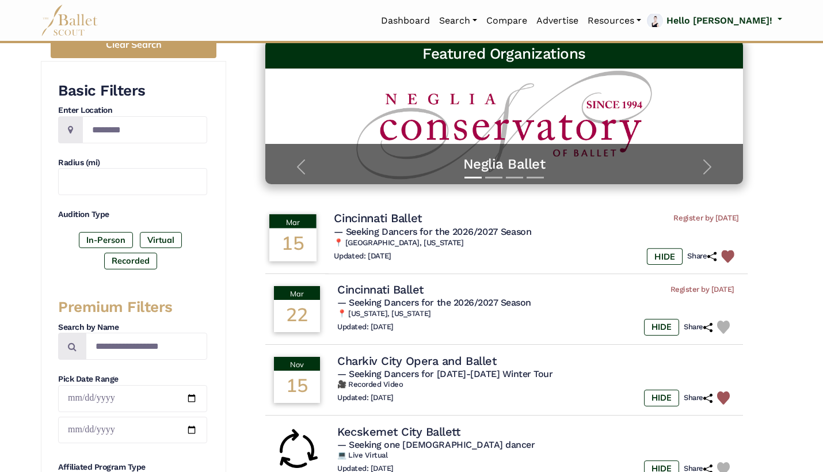
scroll to position [175, 0]
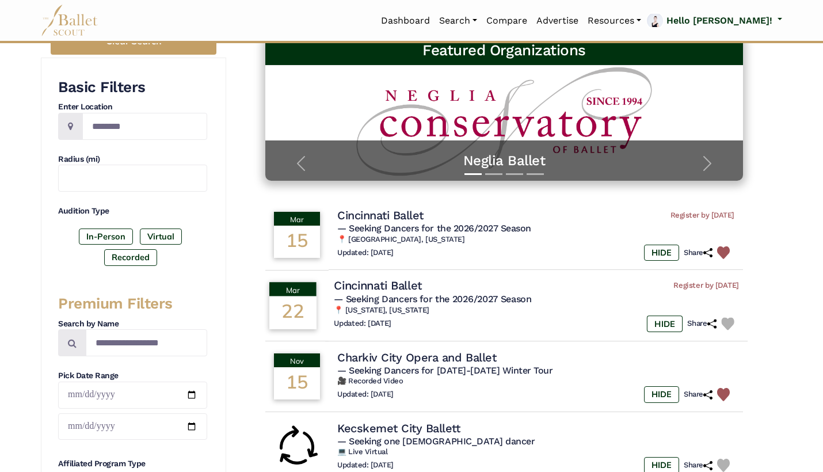
click at [725, 317] on img at bounding box center [727, 323] width 13 height 13
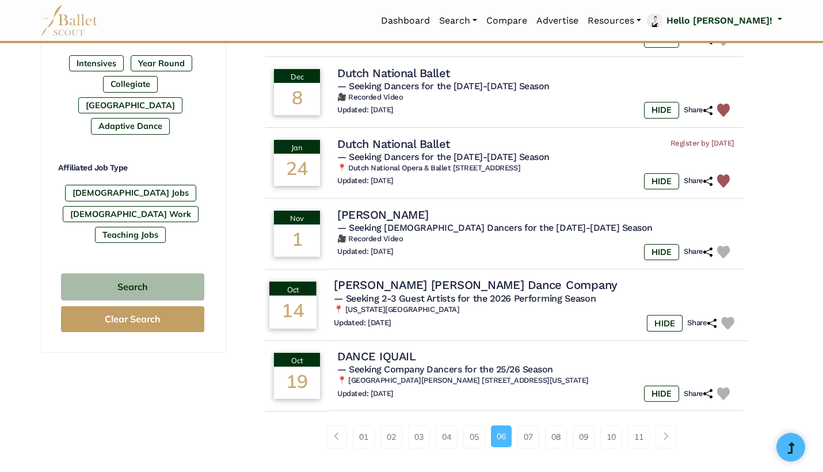
scroll to position [607, 0]
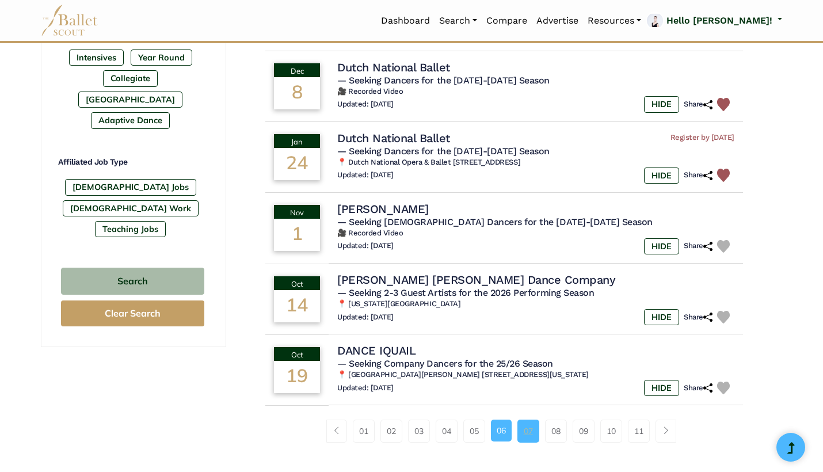
click at [529, 419] on link "07" at bounding box center [528, 430] width 22 height 23
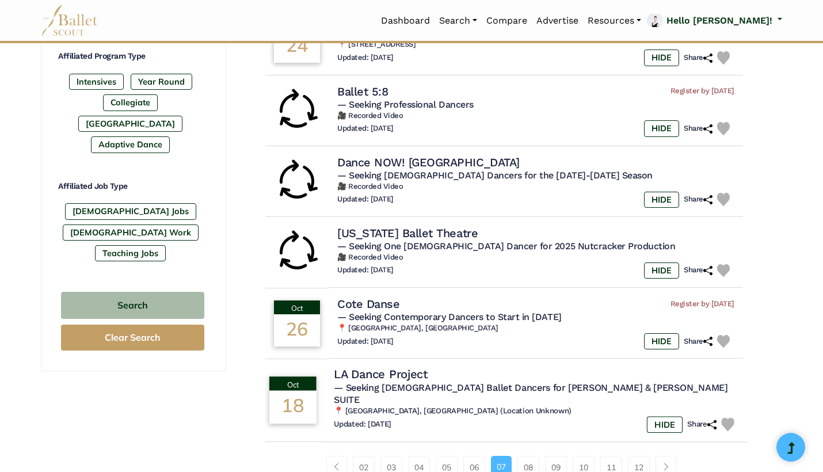
scroll to position [597, 0]
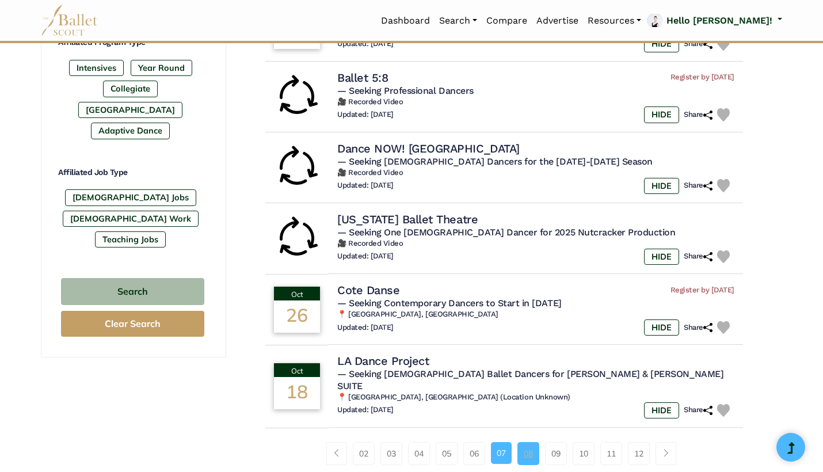
click at [532, 442] on link "08" at bounding box center [528, 453] width 22 height 23
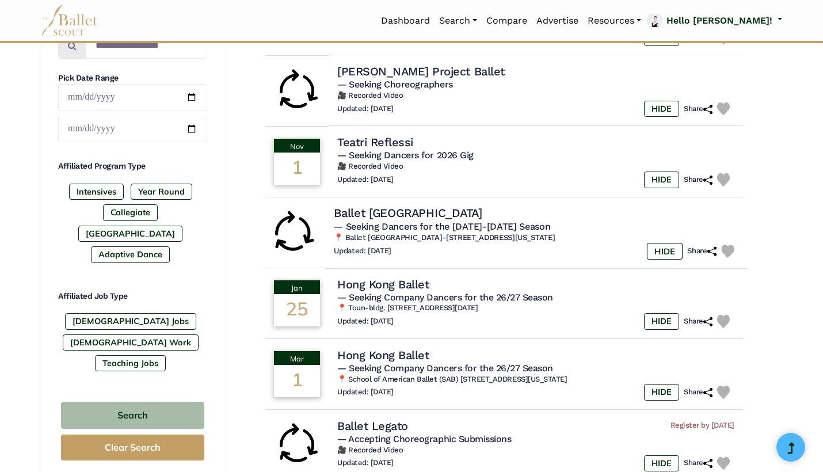
scroll to position [485, 0]
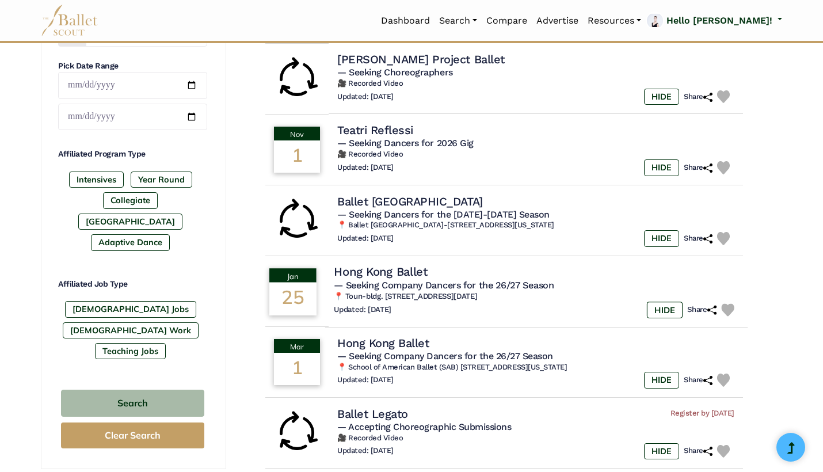
click at [727, 303] on img at bounding box center [727, 309] width 13 height 13
click at [727, 374] on img at bounding box center [727, 380] width 13 height 13
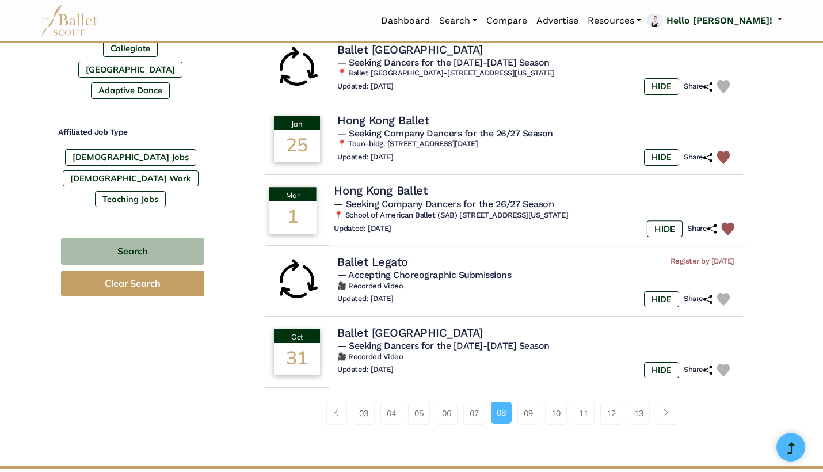
scroll to position [646, 0]
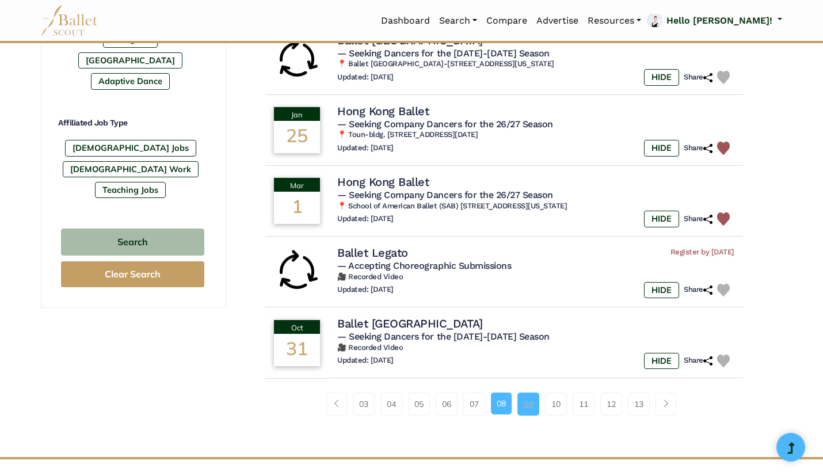
click at [523, 392] on link "09" at bounding box center [528, 403] width 22 height 23
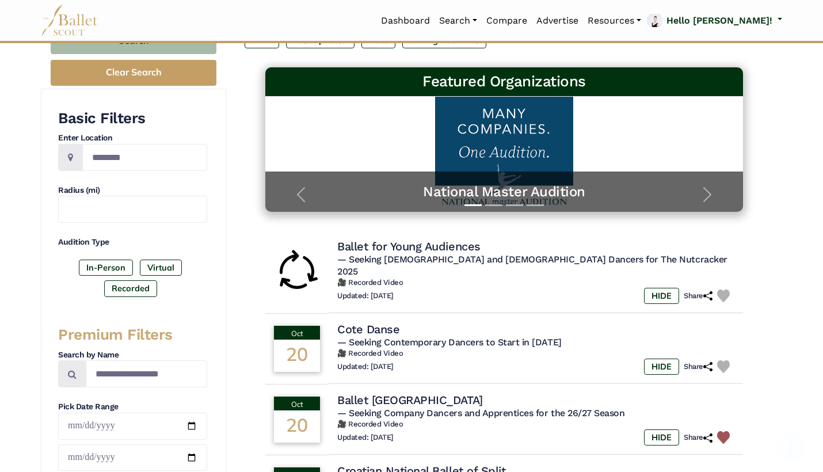
scroll to position [144, 0]
click at [504, 288] on div "Updated: [DATE] HIDE Share" at bounding box center [536, 296] width 405 height 17
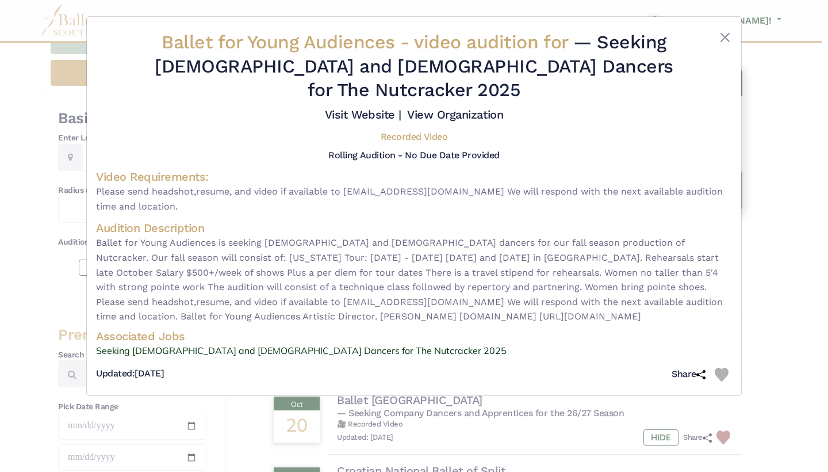
click at [717, 368] on img at bounding box center [722, 375] width 14 height 14
click at [778, 334] on div "Ballet for Young Audiences - video audition for — Seeking Male and Female Dance…" at bounding box center [414, 236] width 828 height 472
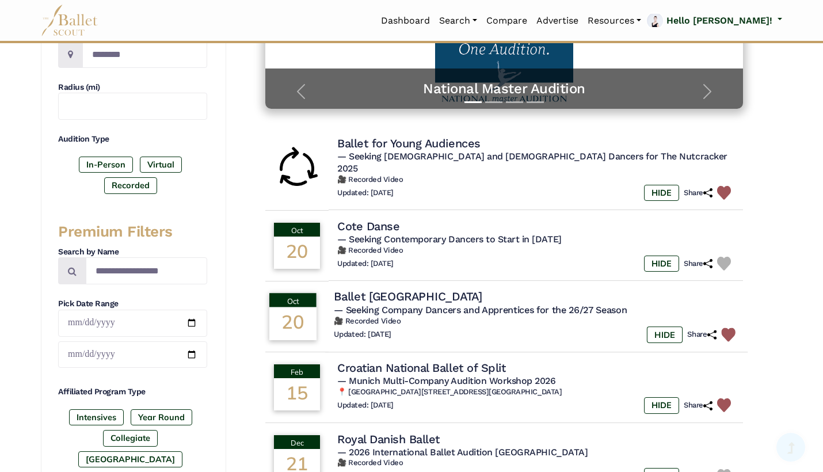
scroll to position [249, 0]
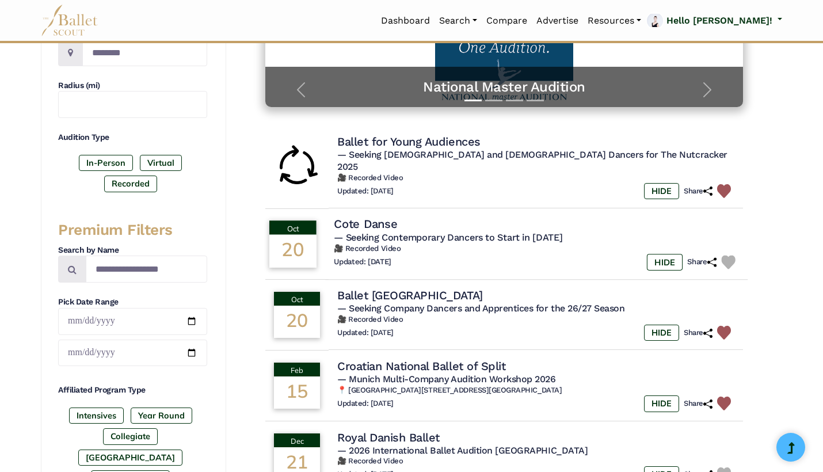
click at [726, 255] on img at bounding box center [728, 262] width 14 height 14
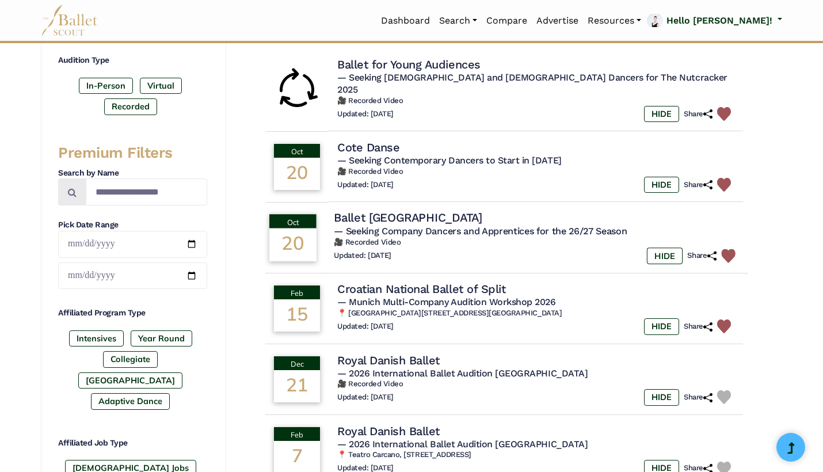
scroll to position [326, 0]
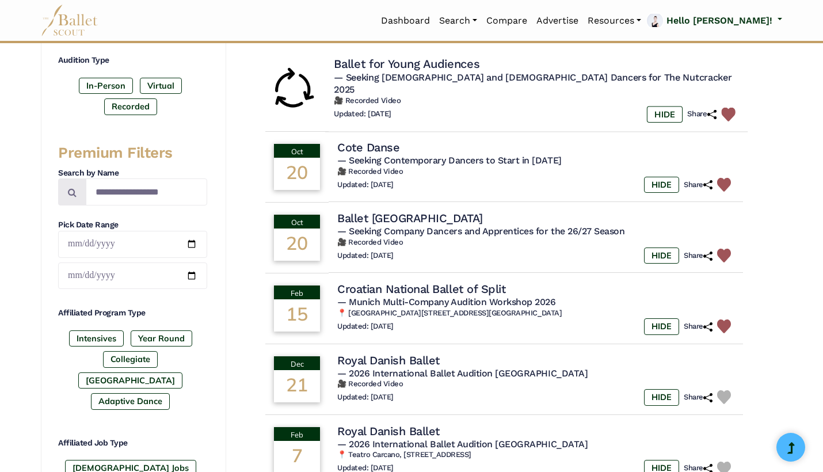
click at [503, 106] on div "Updated: Sept. 22, 2025 HIDE Share" at bounding box center [536, 114] width 405 height 17
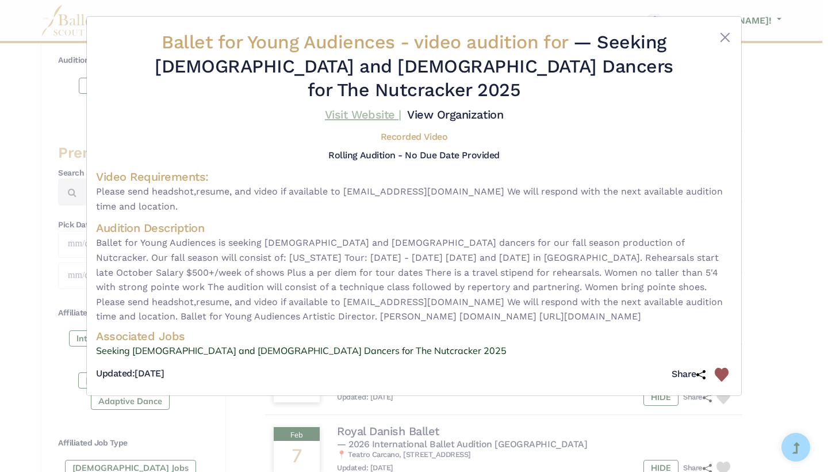
click at [353, 108] on link "Visit Website |" at bounding box center [363, 115] width 77 height 14
click at [758, 226] on div "Ballet for Young Audiences - video audition for — Seeking Male and Female Dance…" at bounding box center [414, 236] width 828 height 472
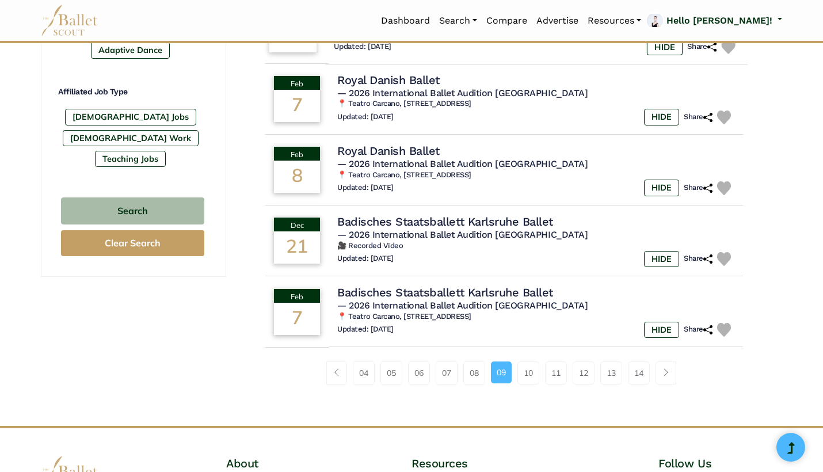
scroll to position [679, 0]
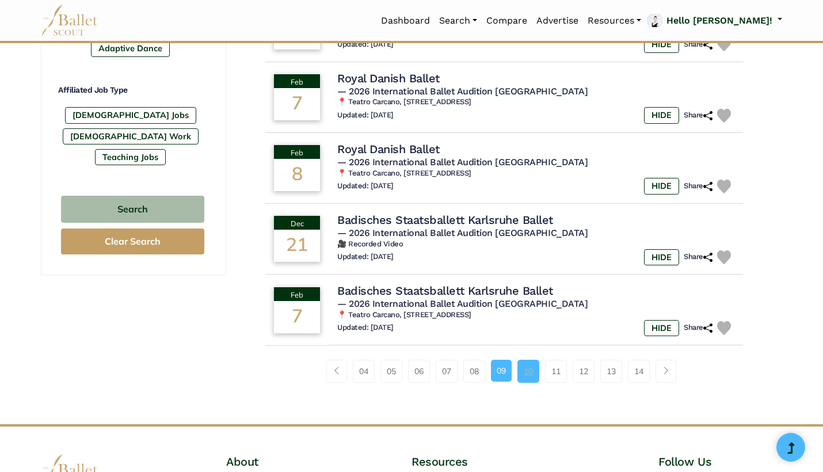
click at [528, 360] on link "10" at bounding box center [528, 371] width 22 height 23
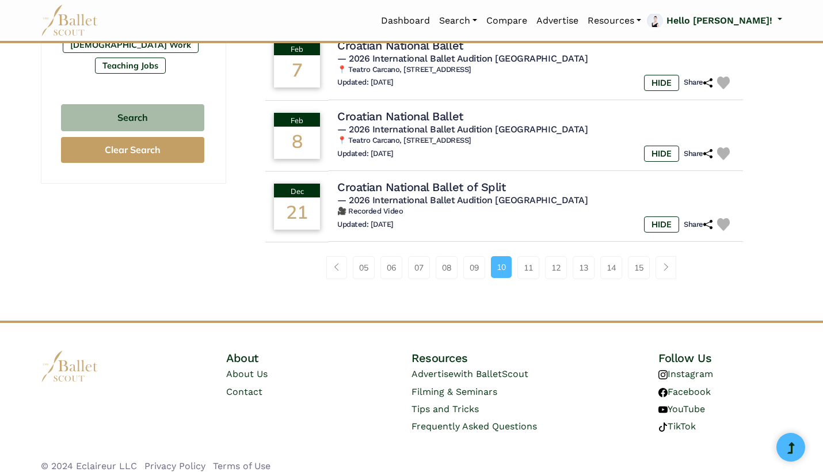
scroll to position [770, 0]
